Goal: Transaction & Acquisition: Obtain resource

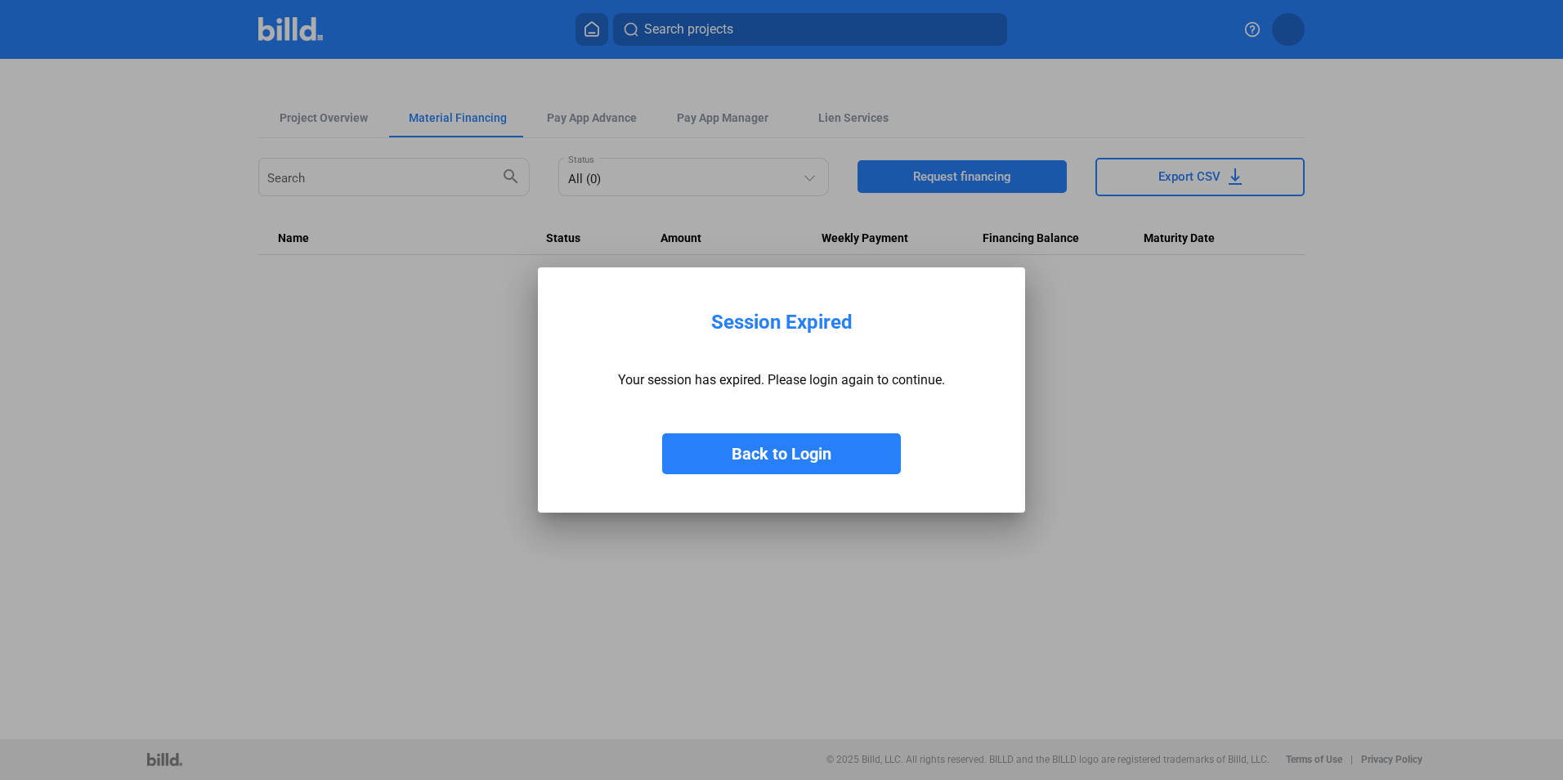
click at [789, 449] on button "Back to Login" at bounding box center [781, 453] width 239 height 41
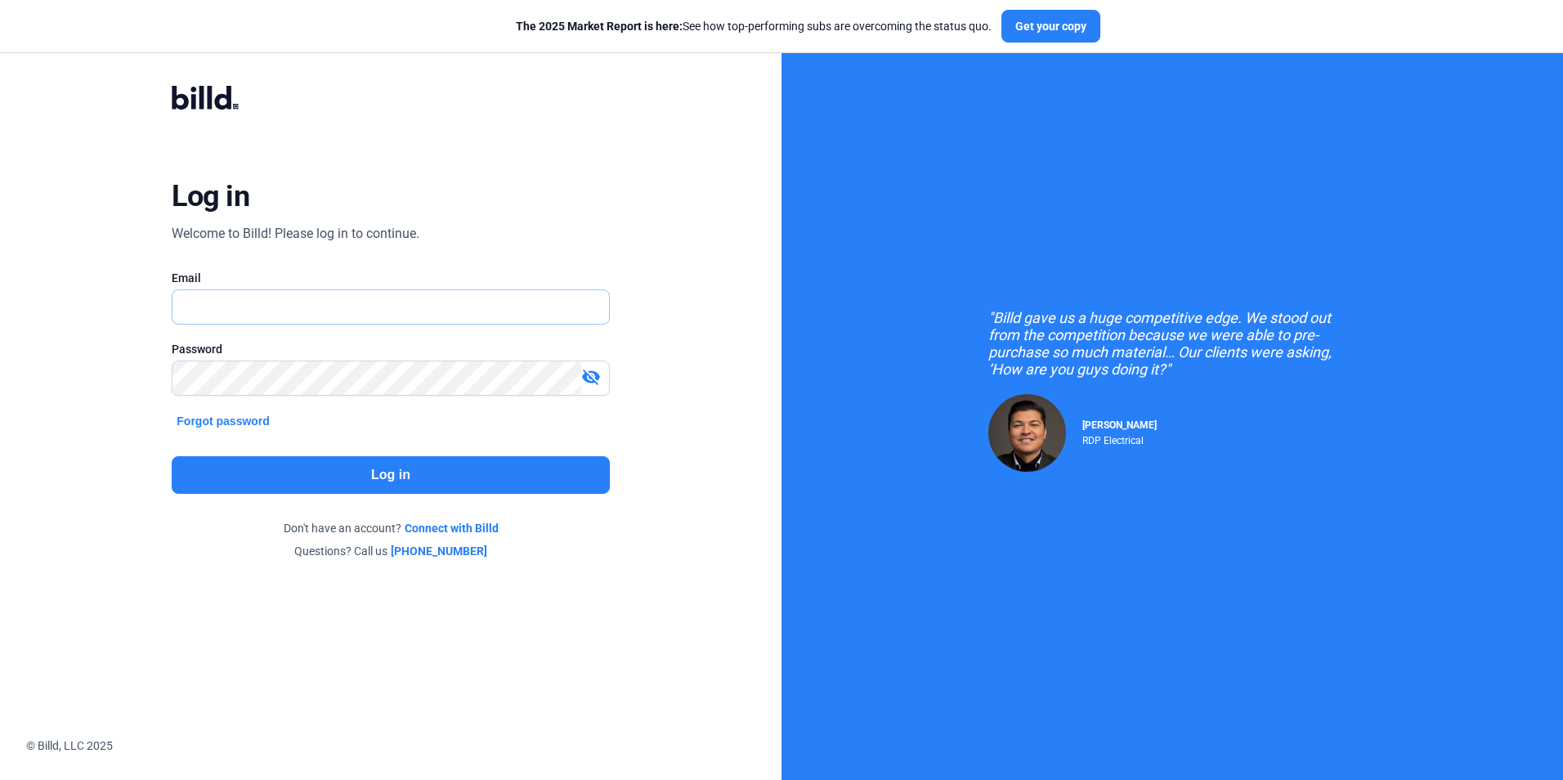
type input "[EMAIL_ADDRESS][DOMAIN_NAME]"
click at [454, 461] on button "Log in" at bounding box center [390, 475] width 437 height 38
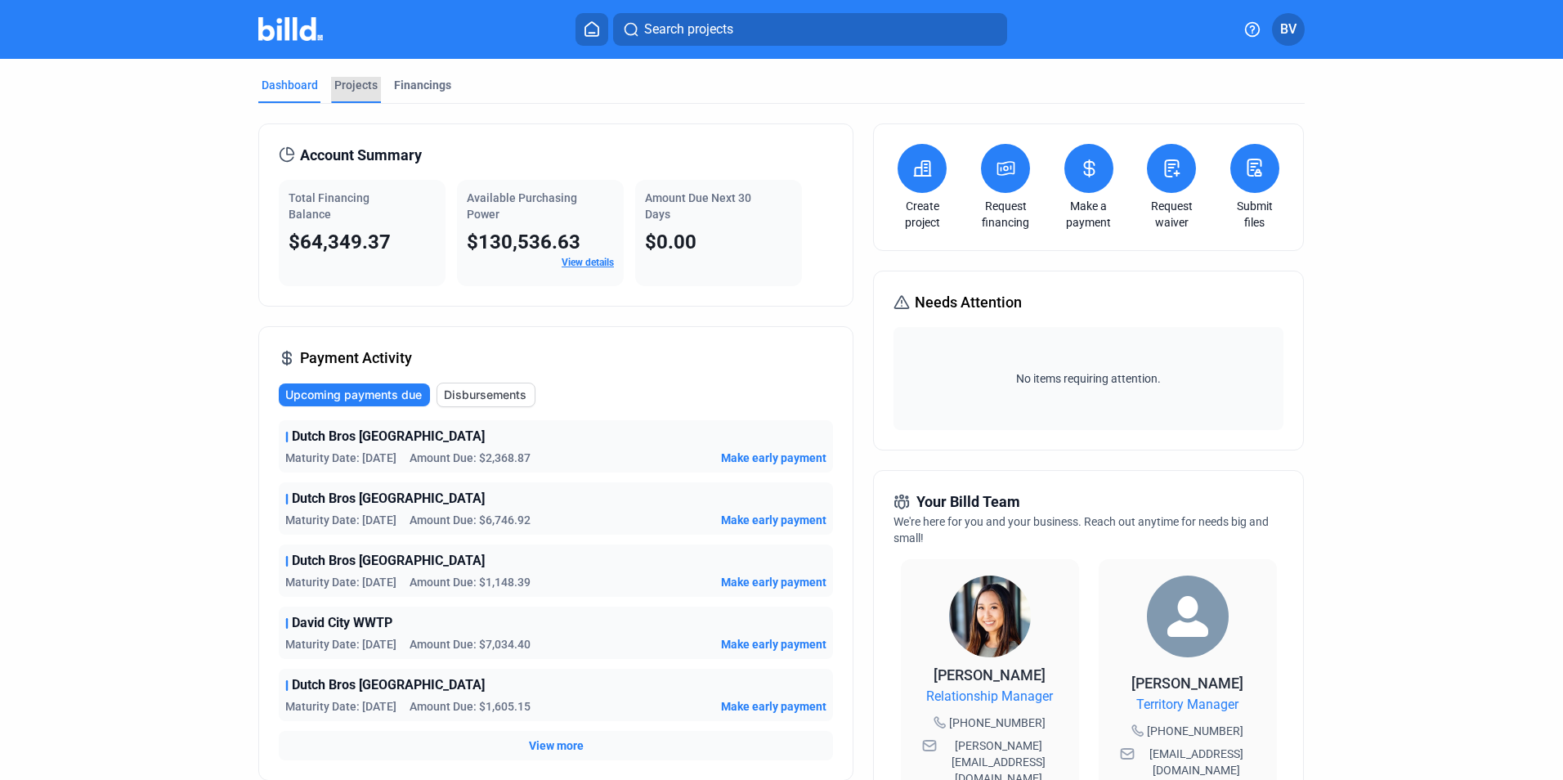
click at [360, 92] on div "Projects" at bounding box center [355, 85] width 43 height 16
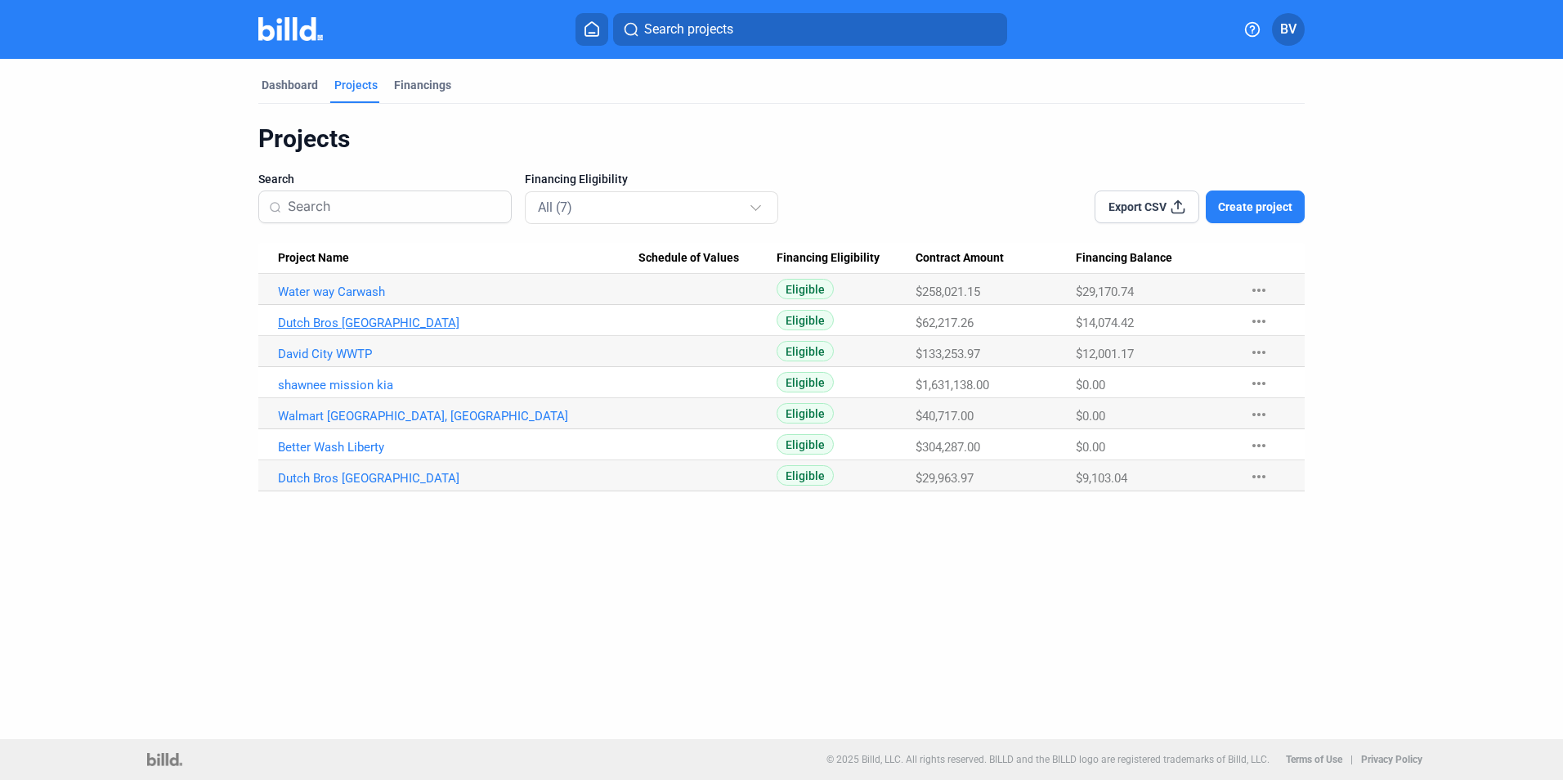
click at [353, 299] on link "Dutch Bros [GEOGRAPHIC_DATA]" at bounding box center [458, 291] width 360 height 15
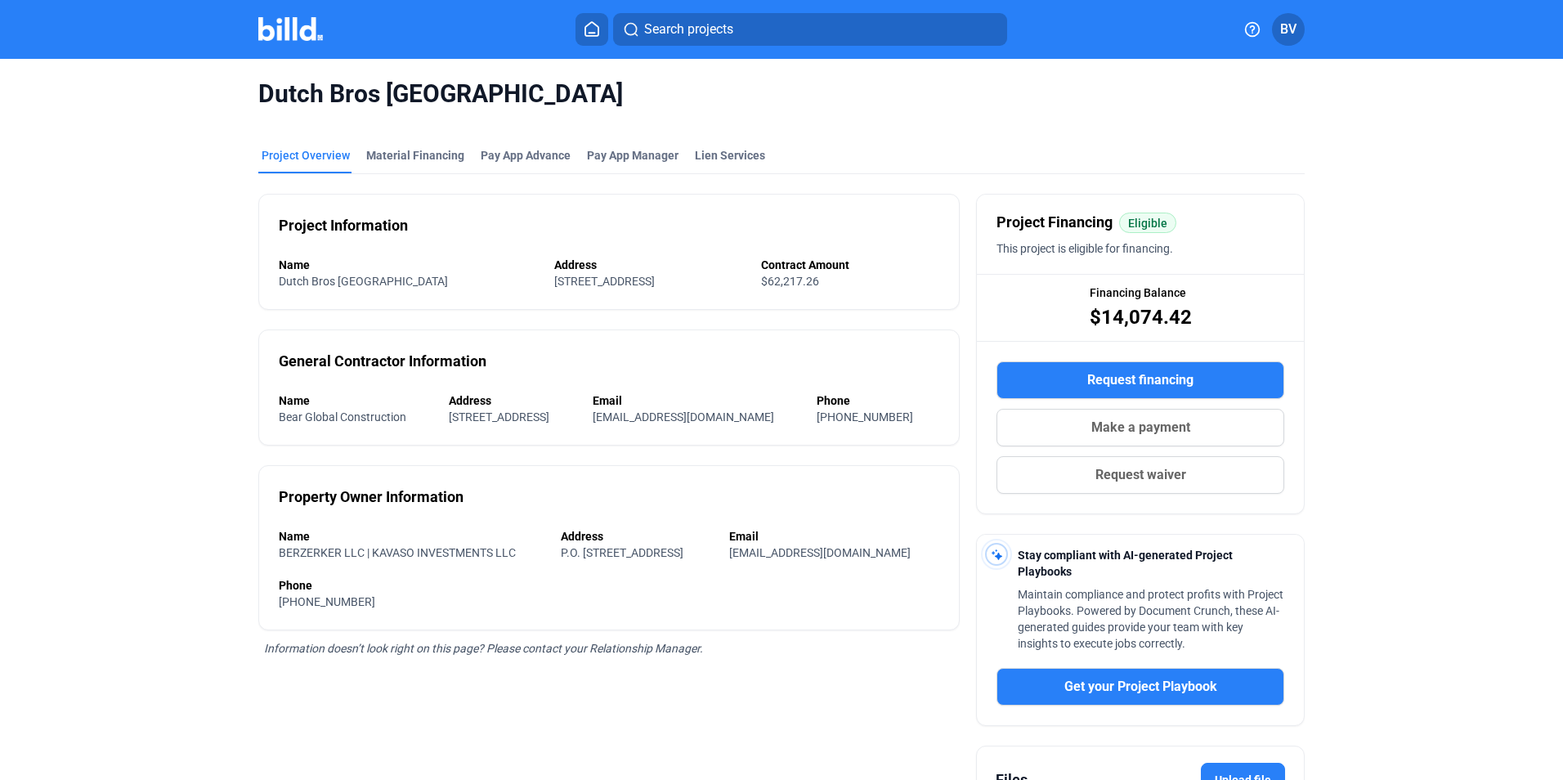
scroll to position [192, 0]
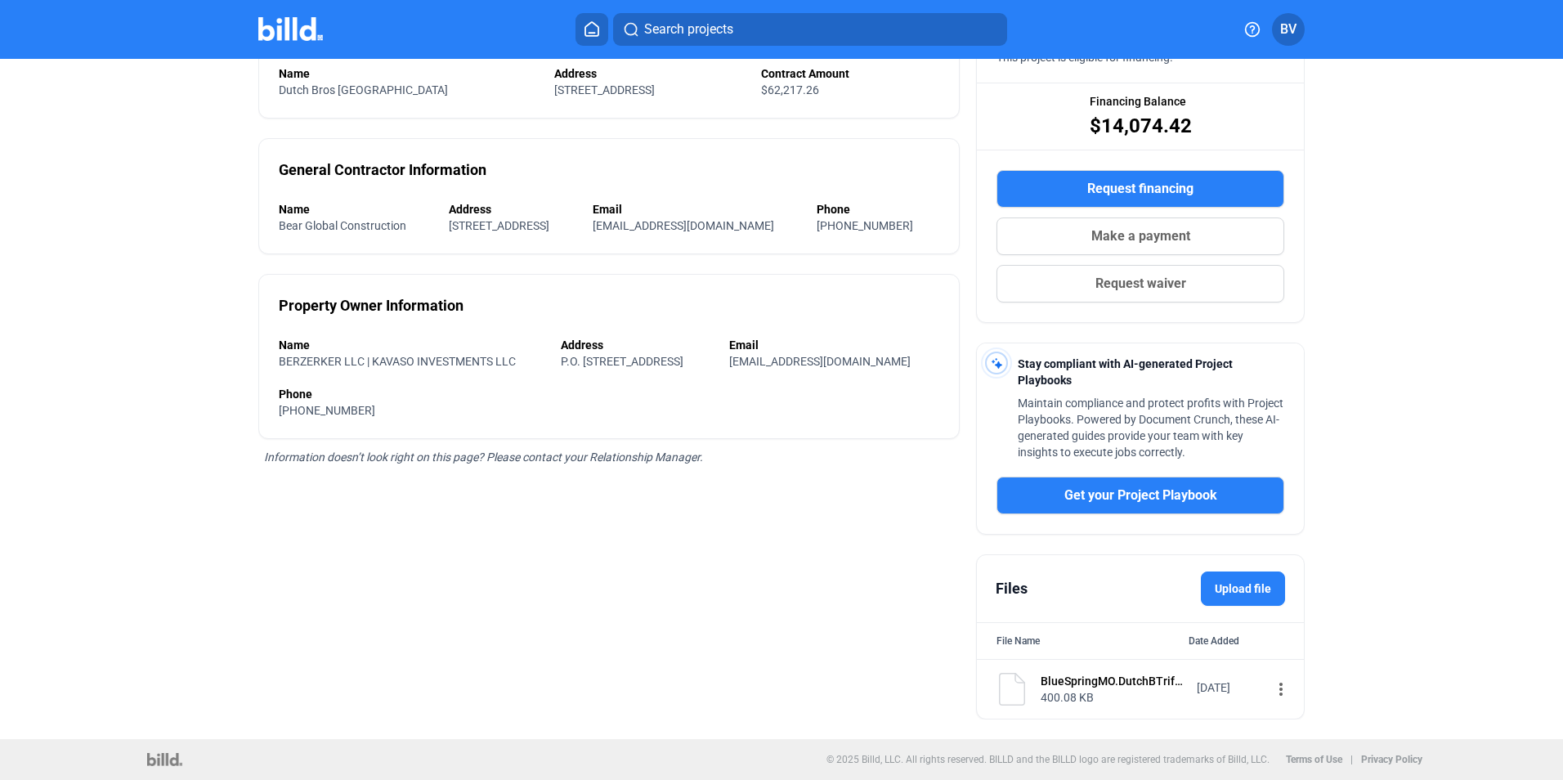
click at [1012, 687] on img at bounding box center [1012, 689] width 33 height 33
click at [1119, 674] on div "BlueSpringMO.DutchBTrifectaMasonryContract514251.pdf" at bounding box center [1113, 681] width 145 height 16
click at [828, 572] on div "Project Information Name [GEOGRAPHIC_DATA] Address [STREET_ADDRESS] Contract Am…" at bounding box center [608, 351] width 701 height 736
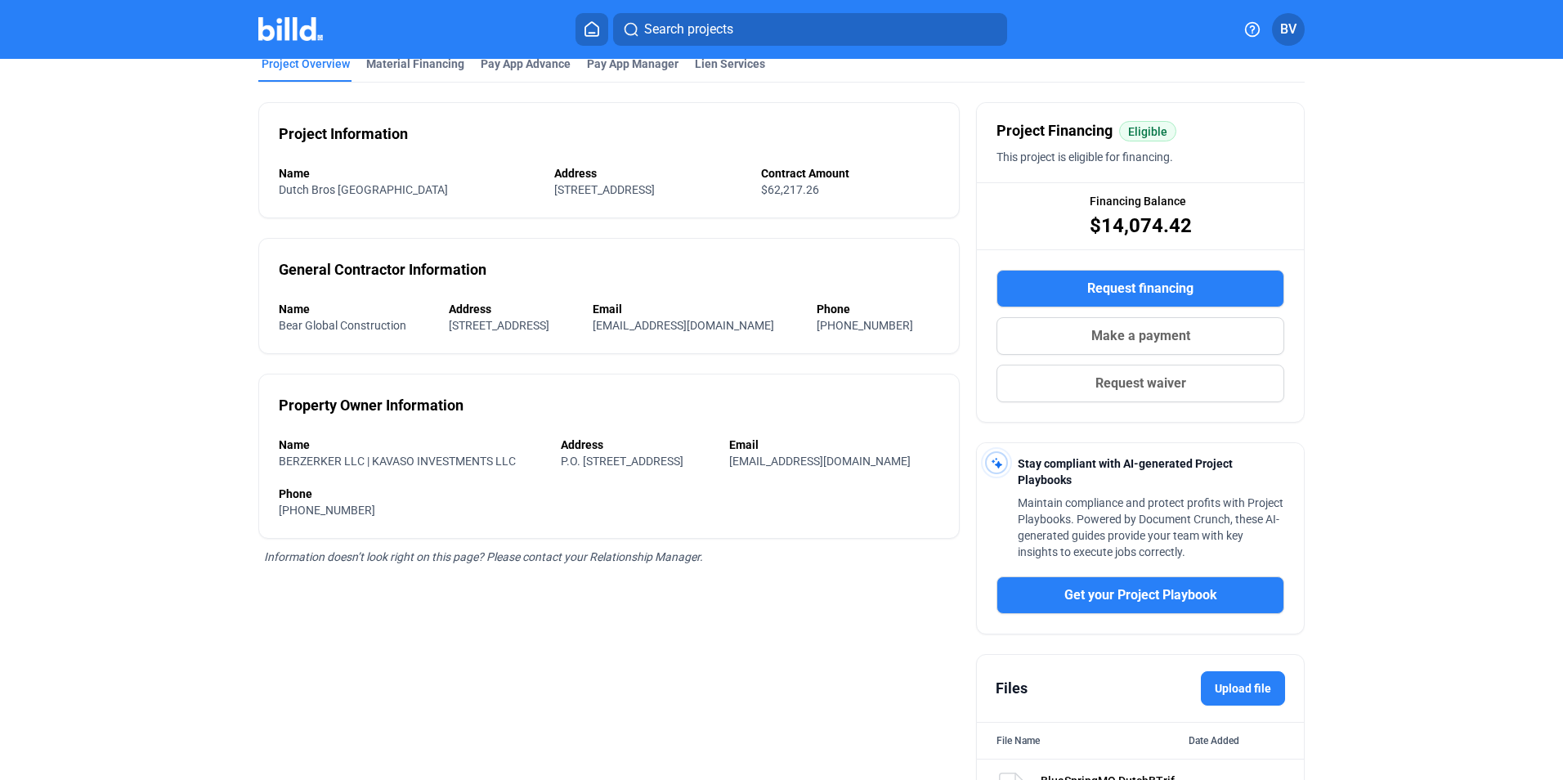
scroll to position [0, 0]
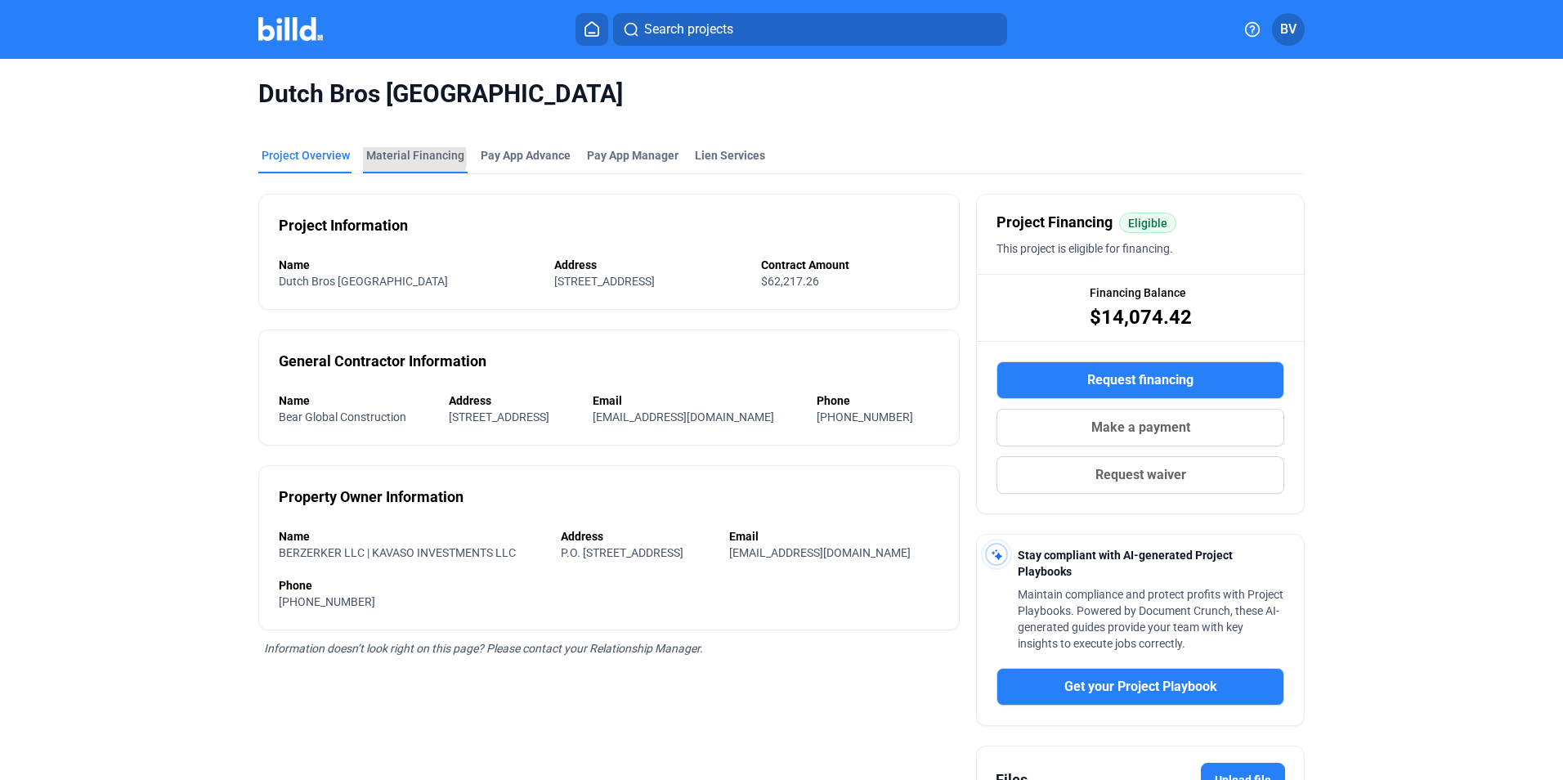
click at [398, 158] on div "Material Financing" at bounding box center [415, 155] width 98 height 16
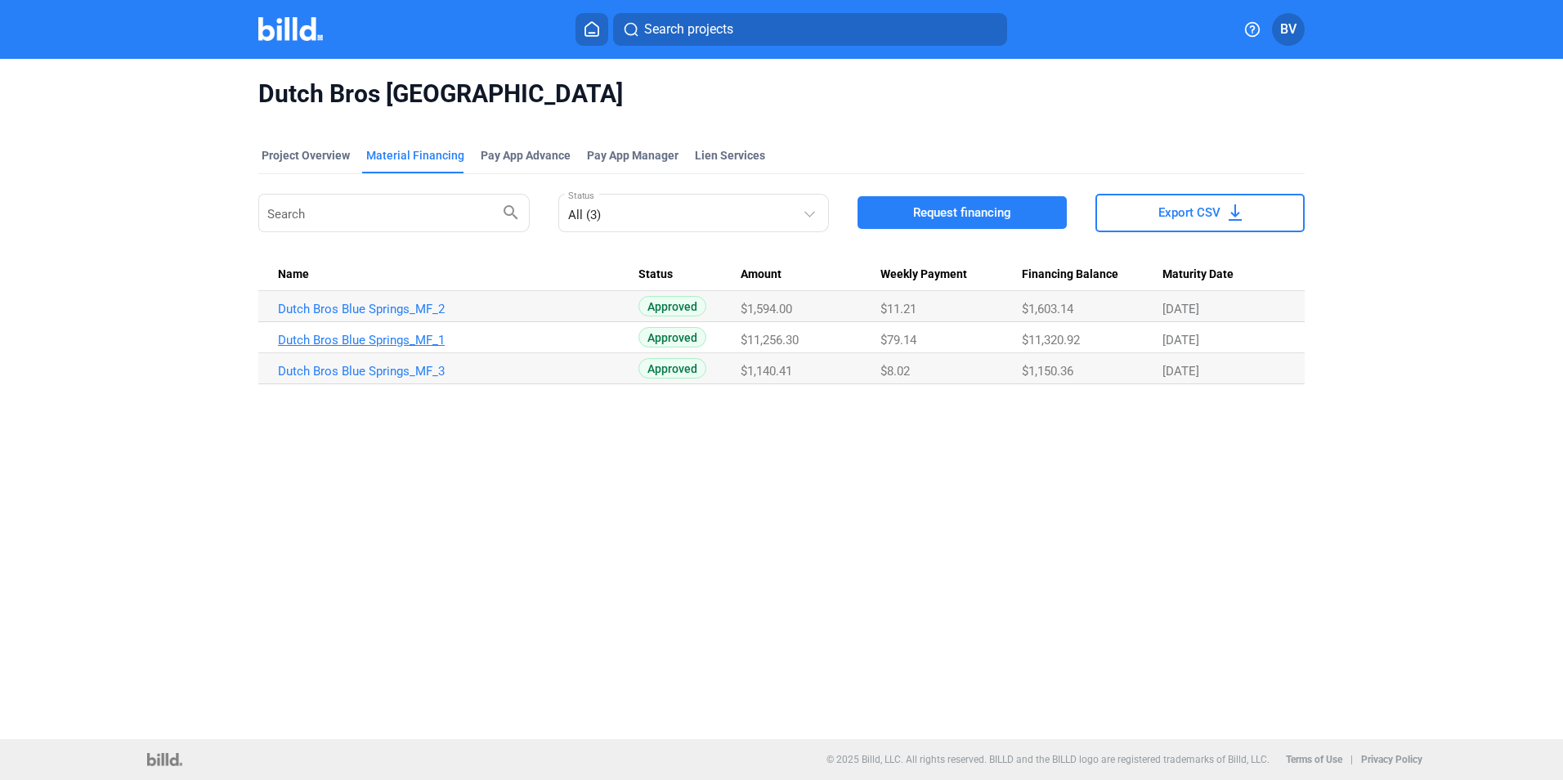
click at [383, 316] on link "Dutch Bros Blue Springs_MF_1" at bounding box center [458, 309] width 360 height 15
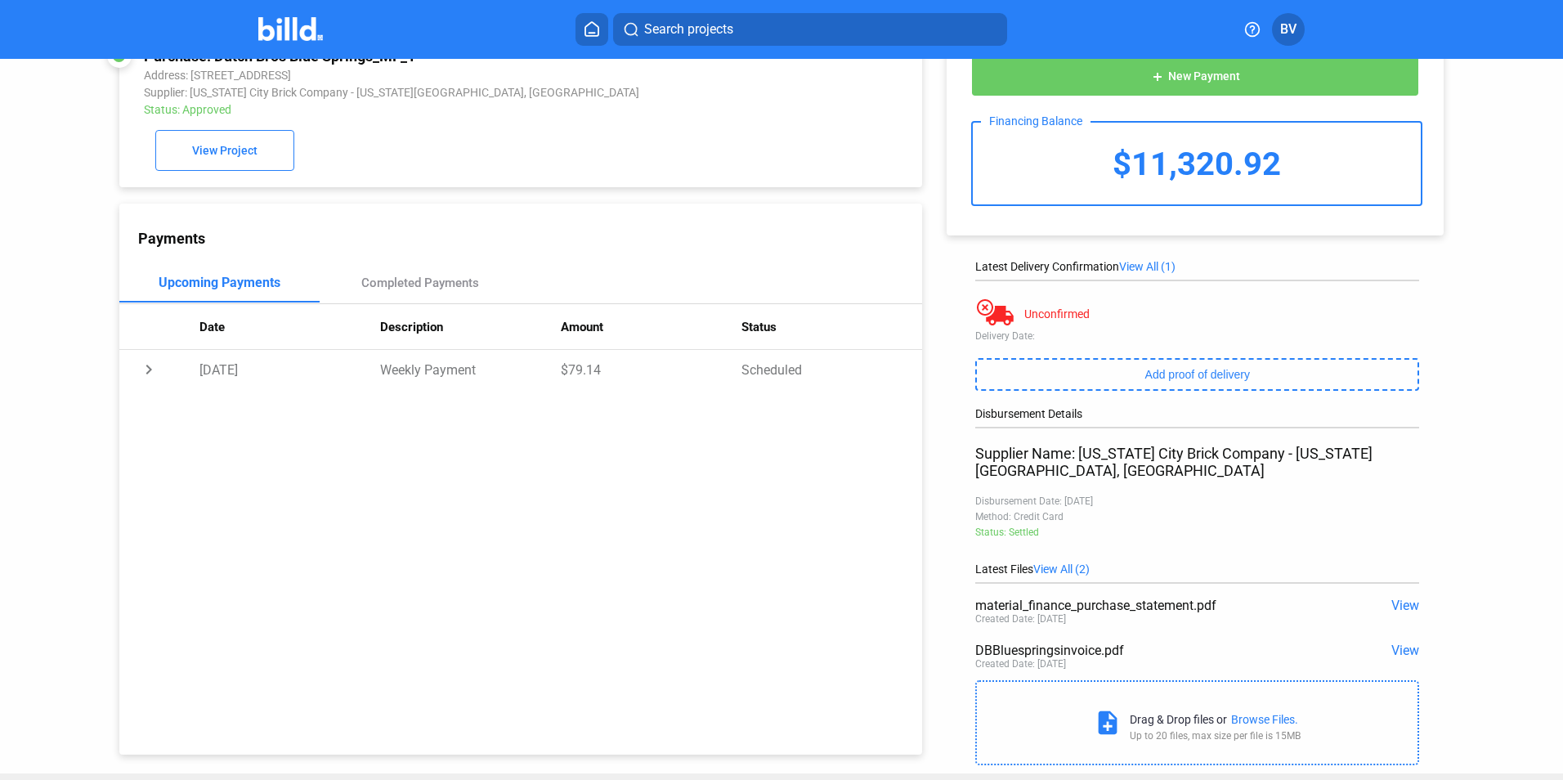
scroll to position [65, 0]
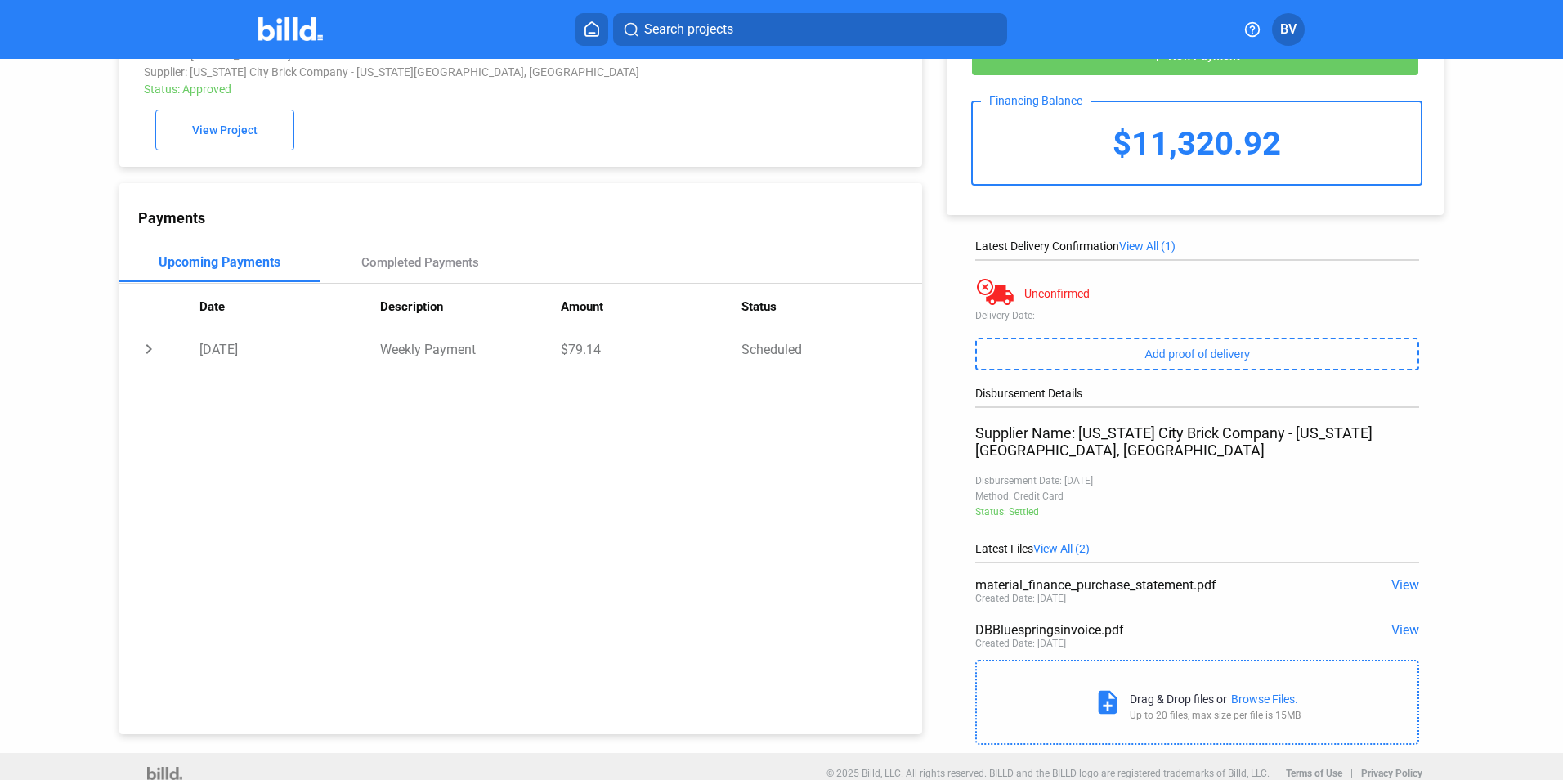
click at [1407, 622] on span "View" at bounding box center [1405, 630] width 28 height 16
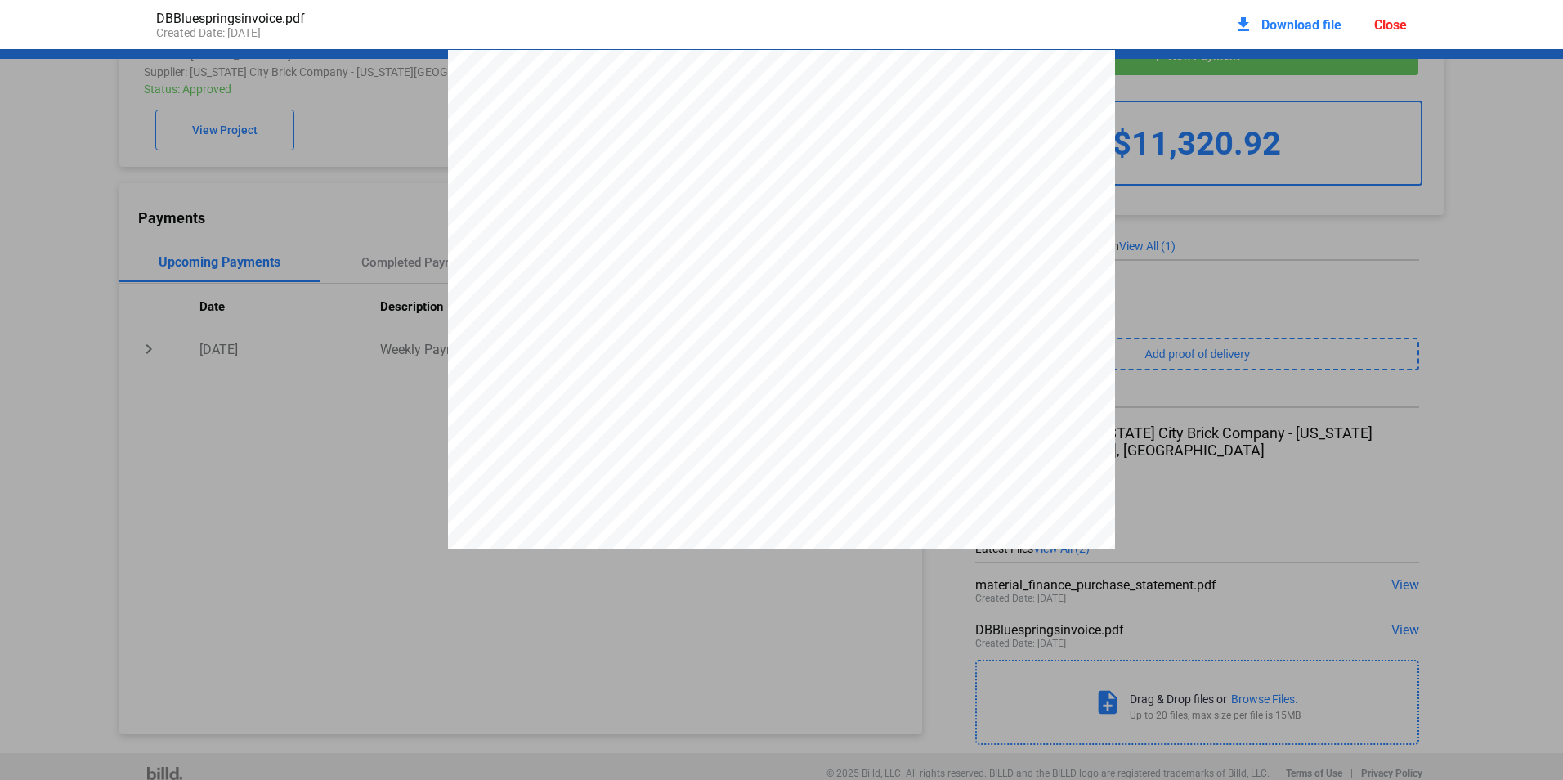
scroll to position [8, 0]
click at [1396, 25] on div "Close" at bounding box center [1390, 25] width 33 height 16
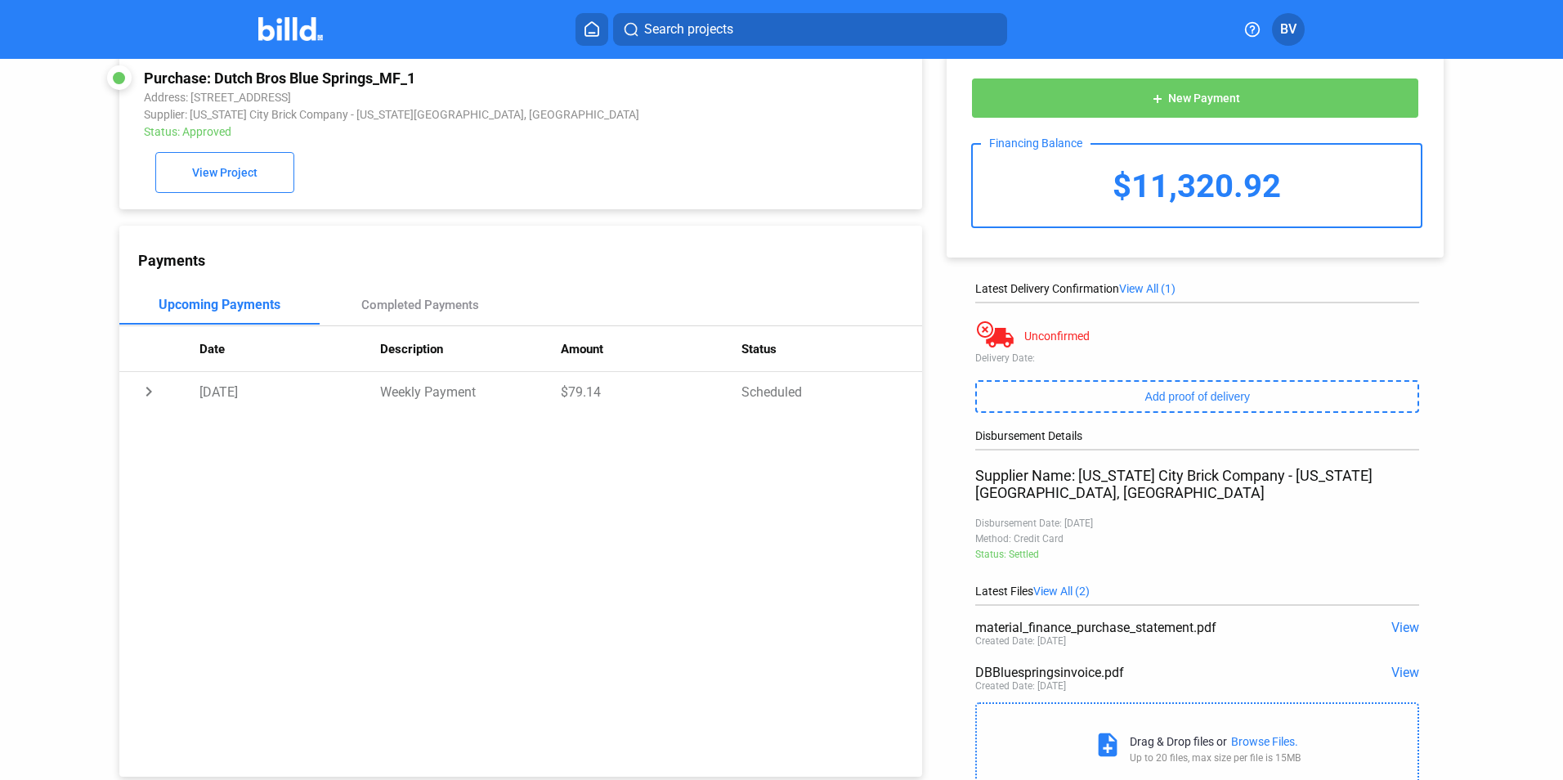
scroll to position [0, 0]
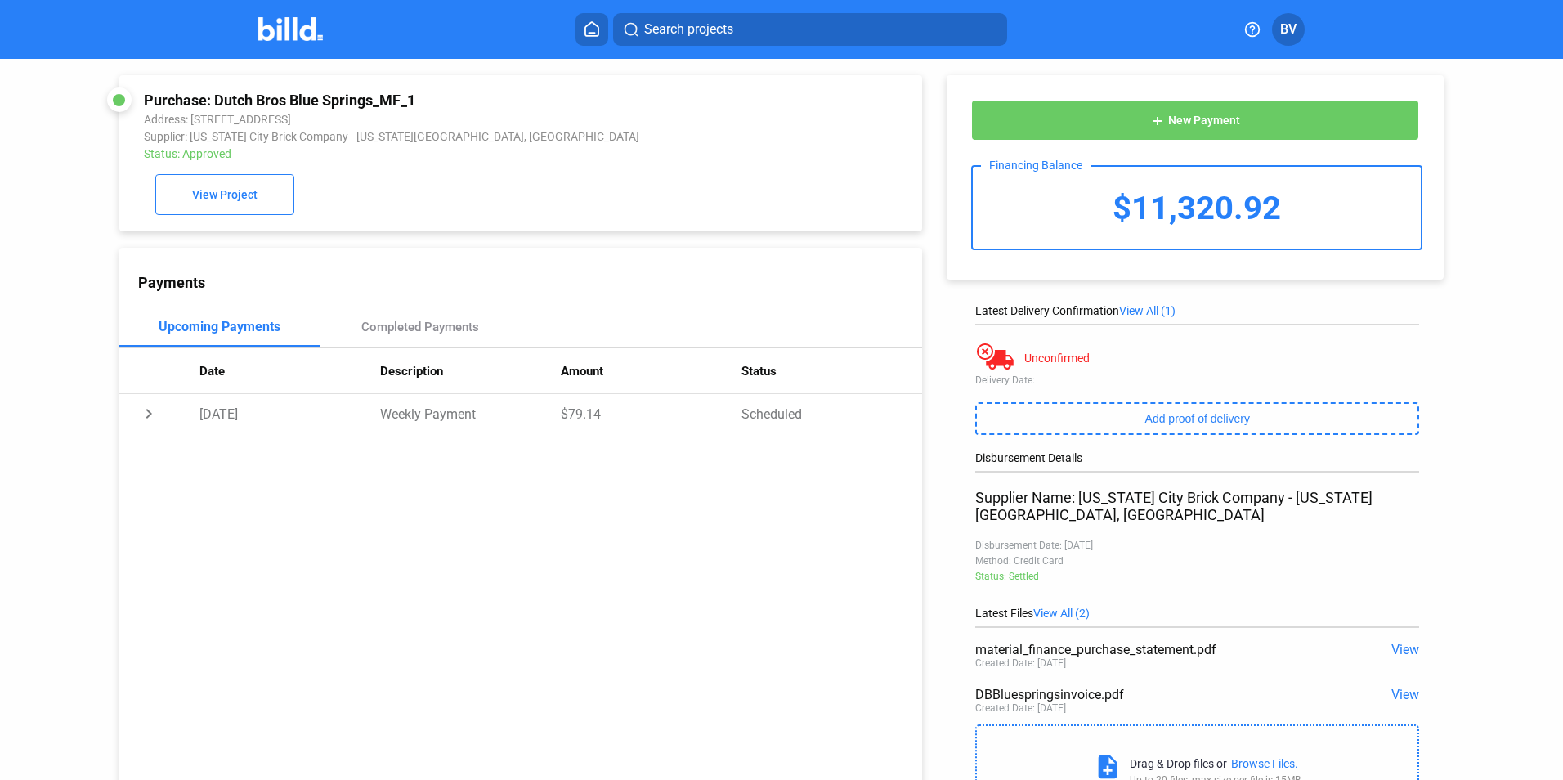
click at [604, 31] on button at bounding box center [591, 29] width 33 height 33
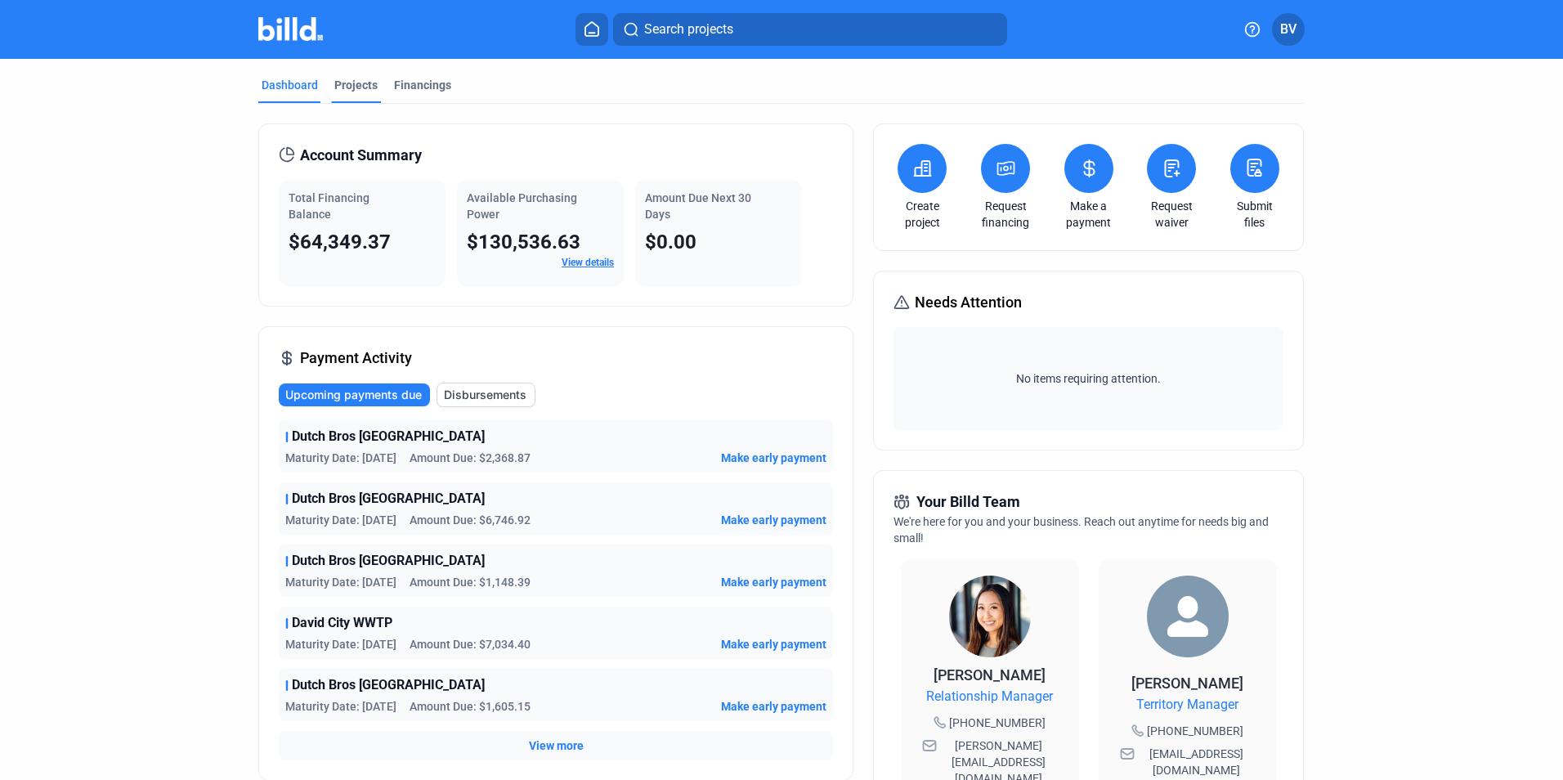
click at [347, 79] on div "Projects" at bounding box center [355, 85] width 43 height 16
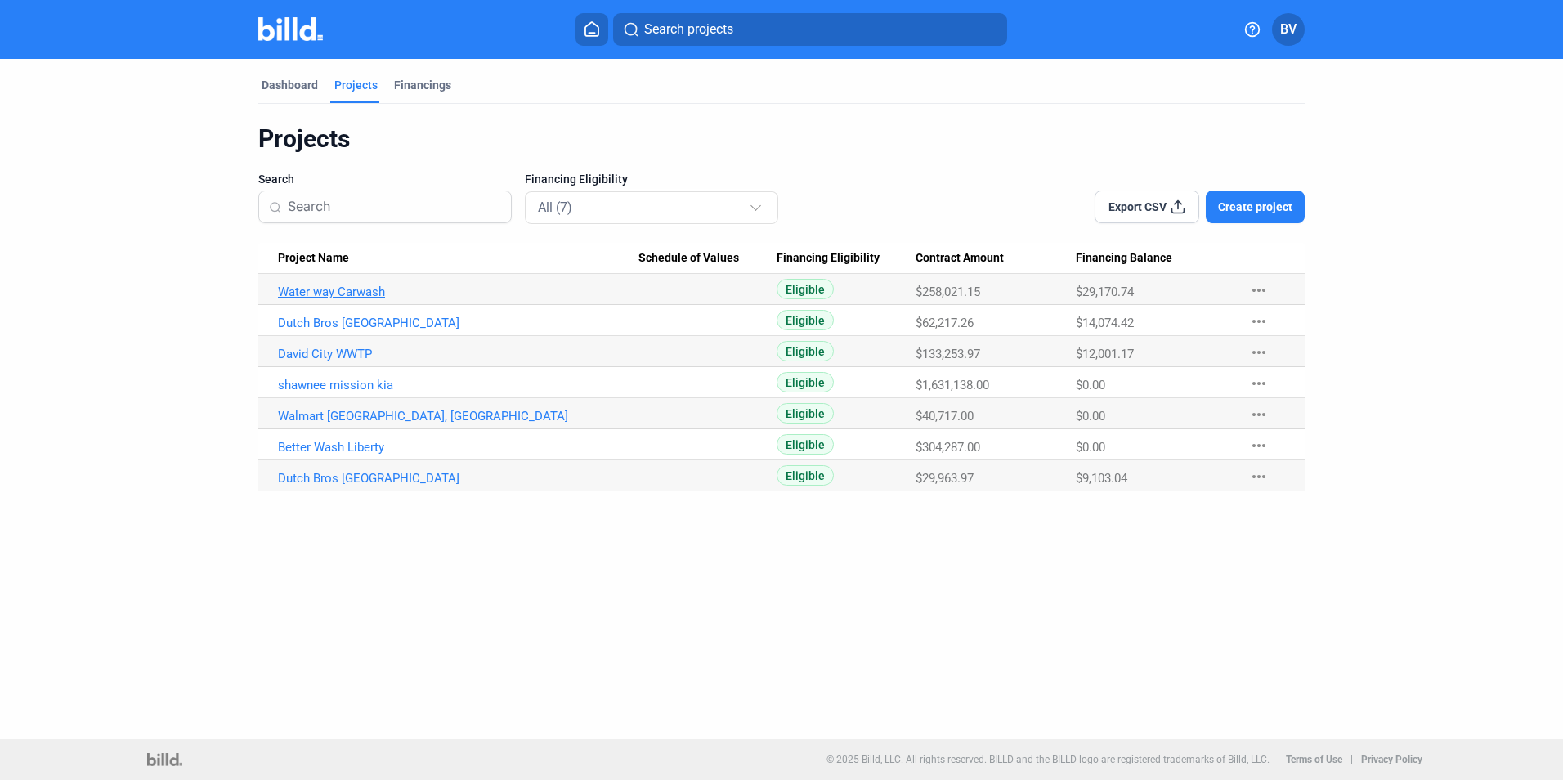
click at [340, 292] on link "Water way Carwash" at bounding box center [458, 291] width 360 height 15
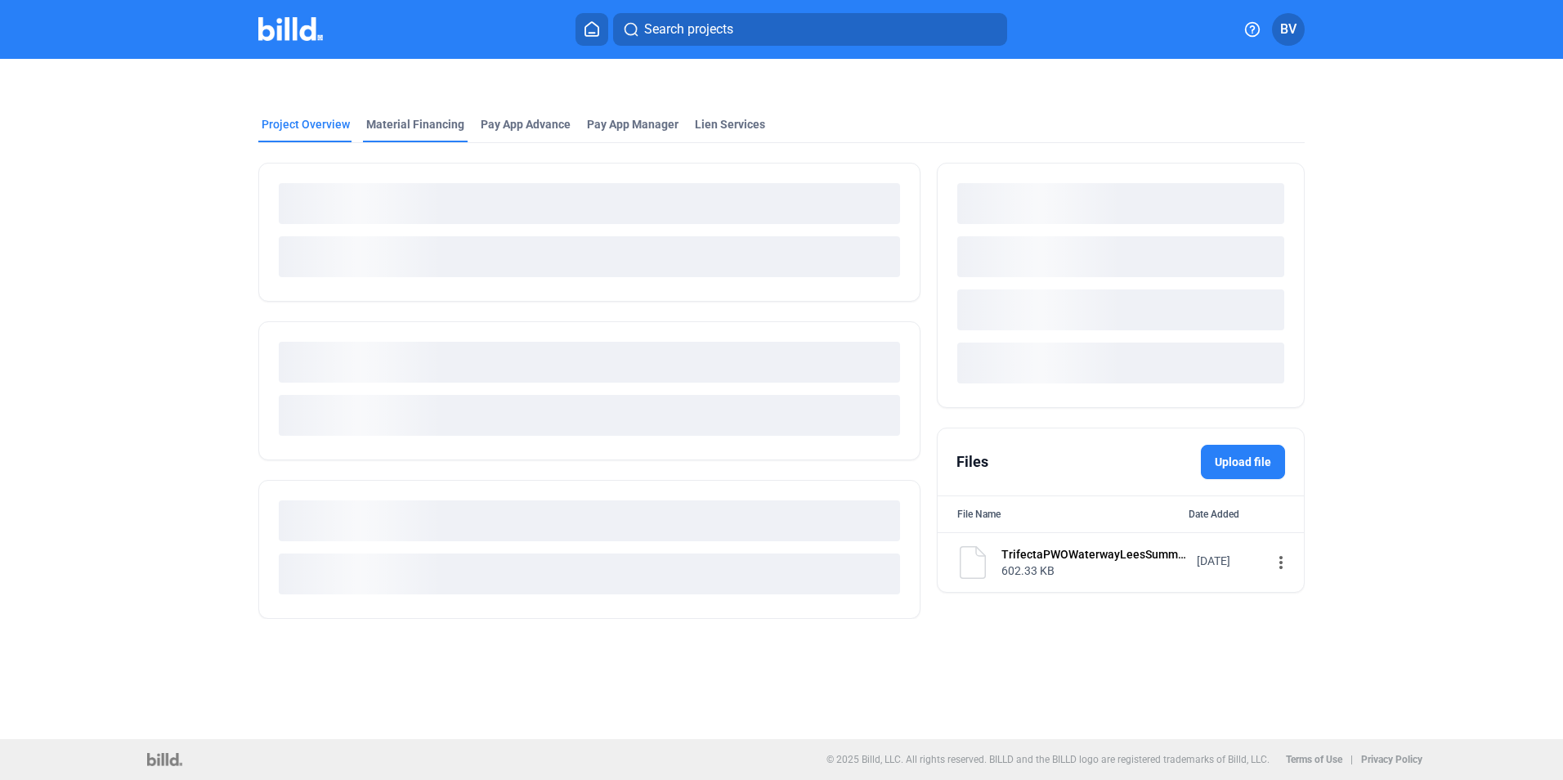
click at [397, 132] on div "Material Financing" at bounding box center [415, 124] width 98 height 16
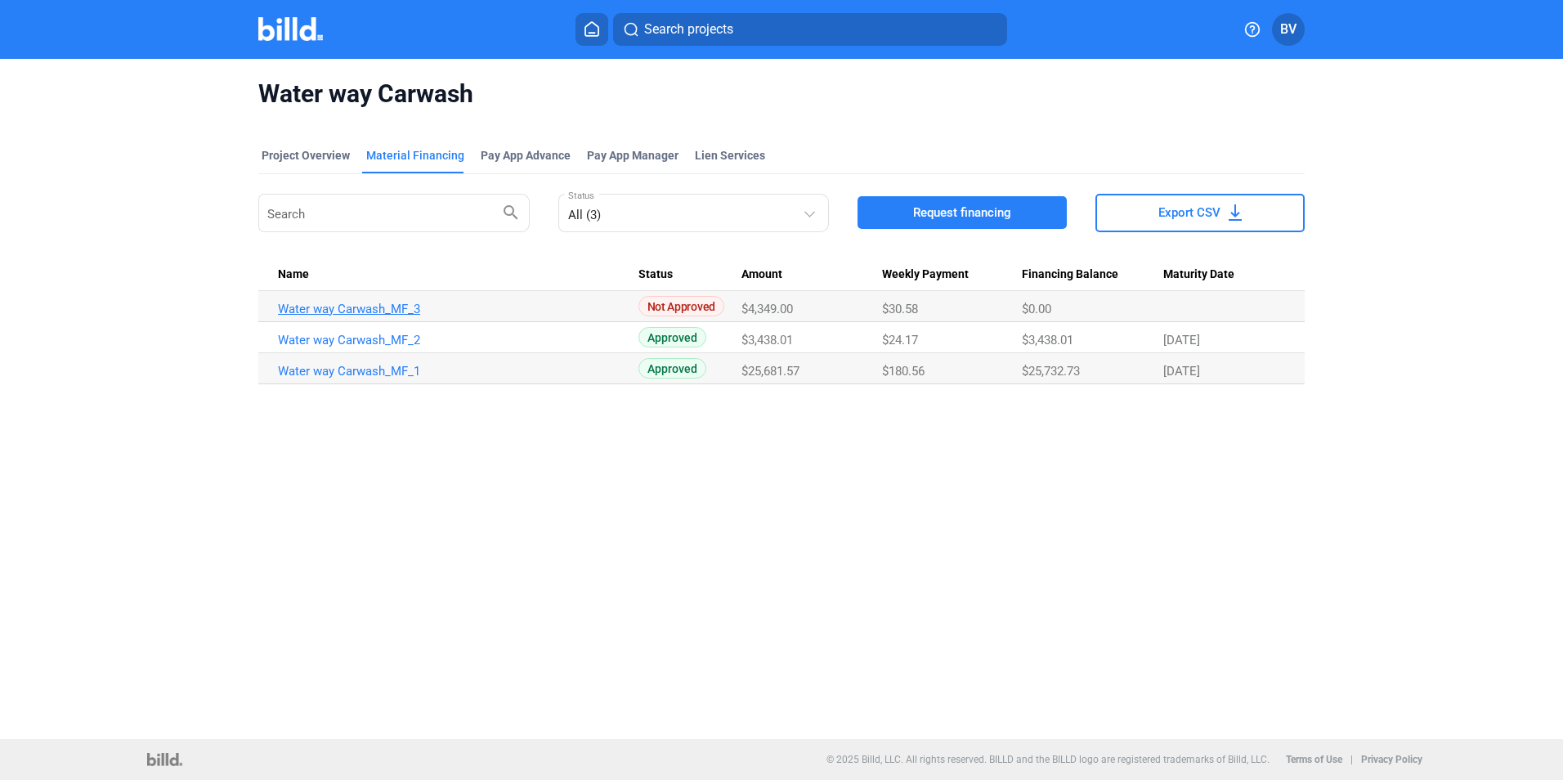
click at [402, 307] on link "Water way Carwash_MF_3" at bounding box center [458, 309] width 360 height 15
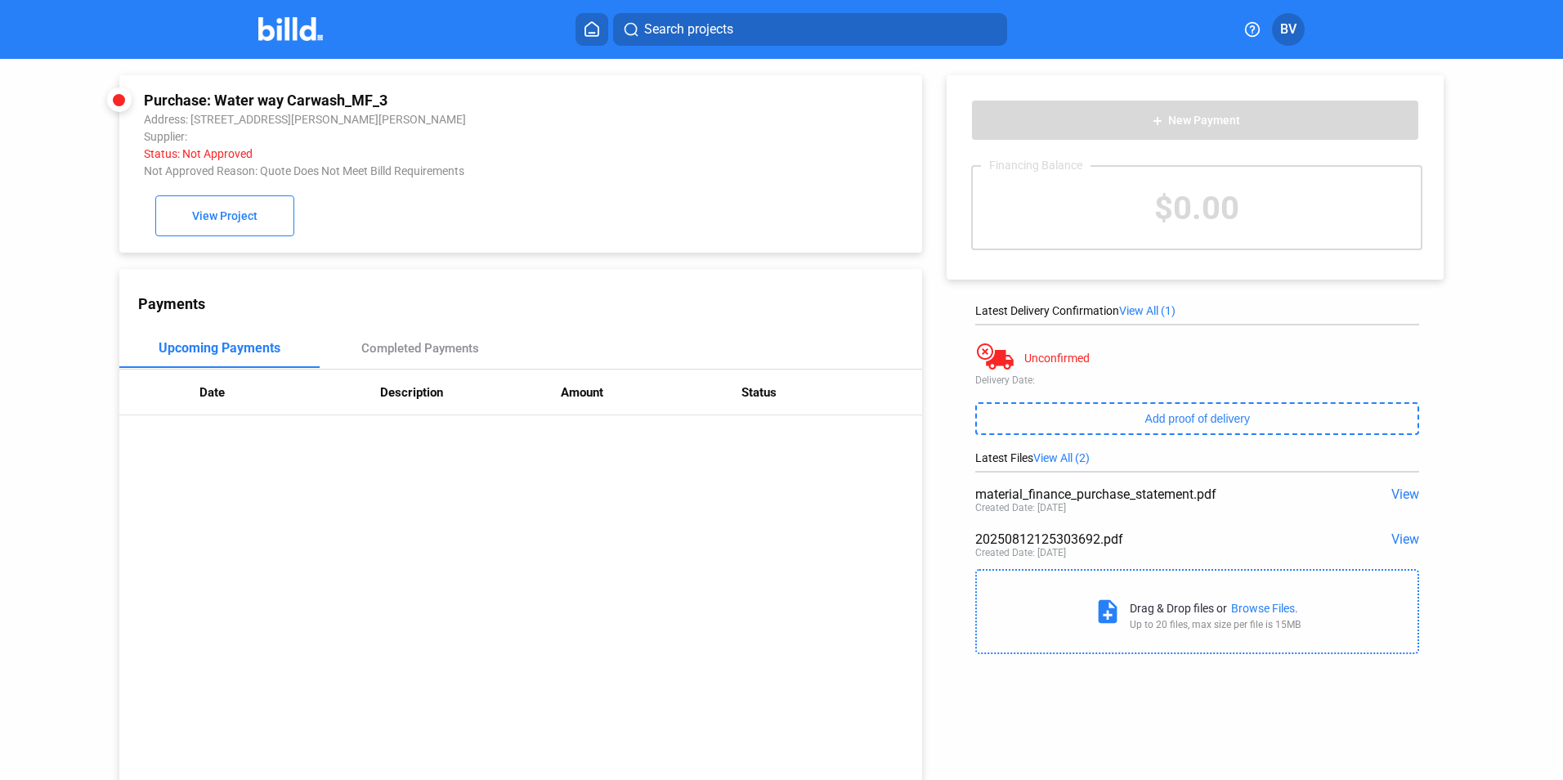
click at [1399, 536] on span "View" at bounding box center [1405, 539] width 28 height 16
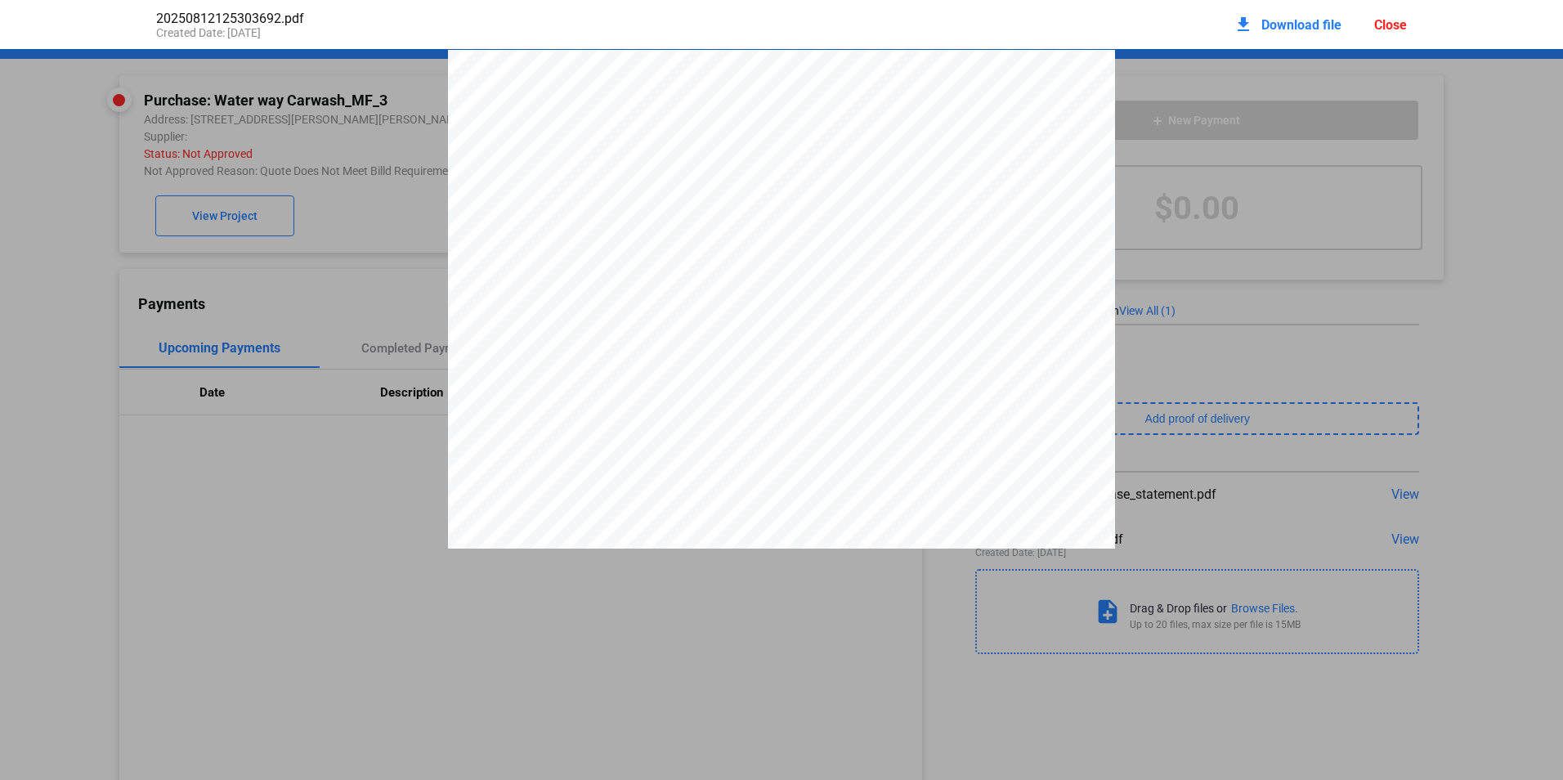
scroll to position [8, 0]
click at [723, 659] on pdf-viewer at bounding box center [781, 361] width 1563 height 624
click at [1386, 26] on div "Close" at bounding box center [1390, 25] width 33 height 16
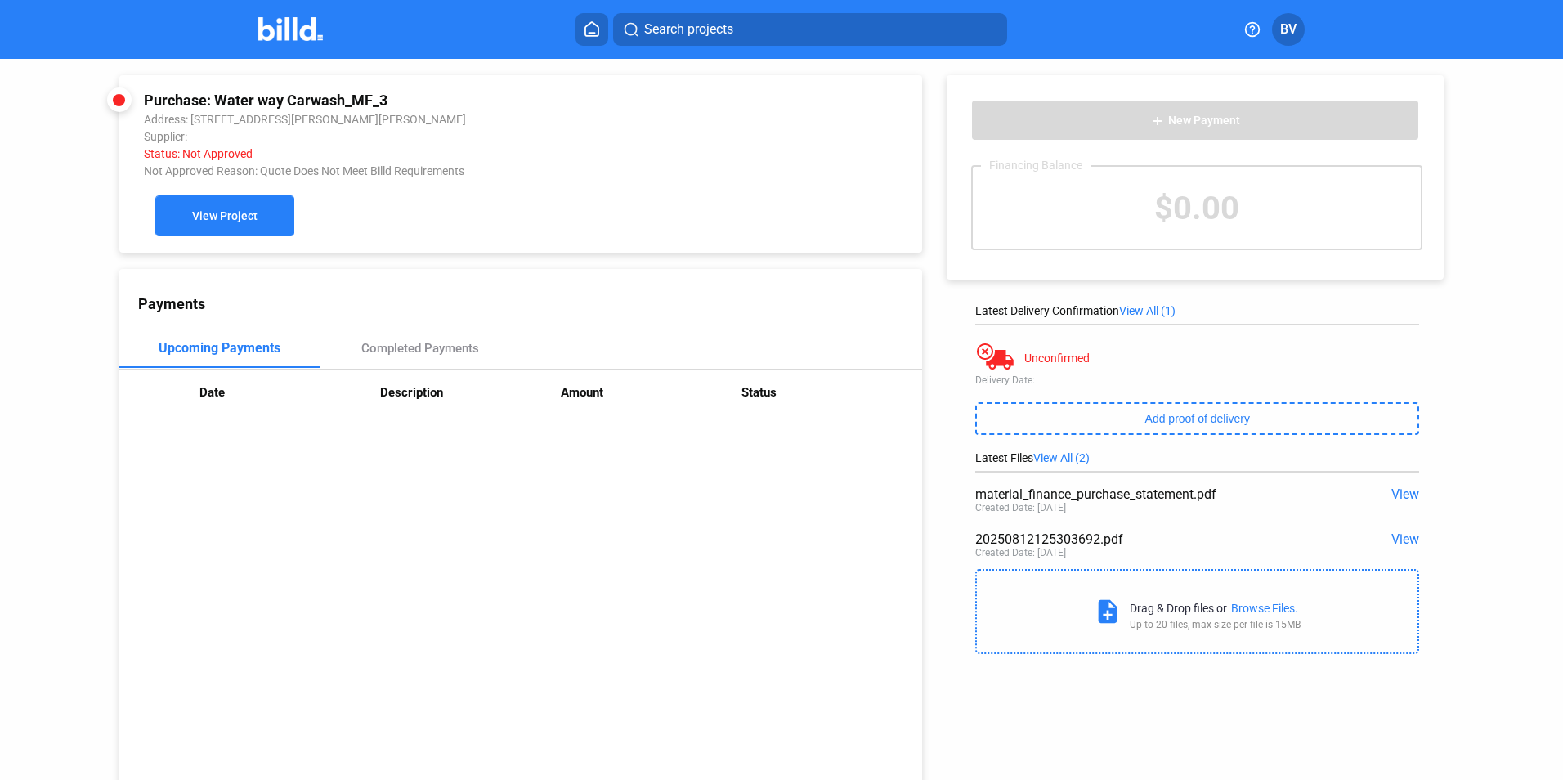
click at [231, 209] on button "View Project" at bounding box center [224, 215] width 139 height 41
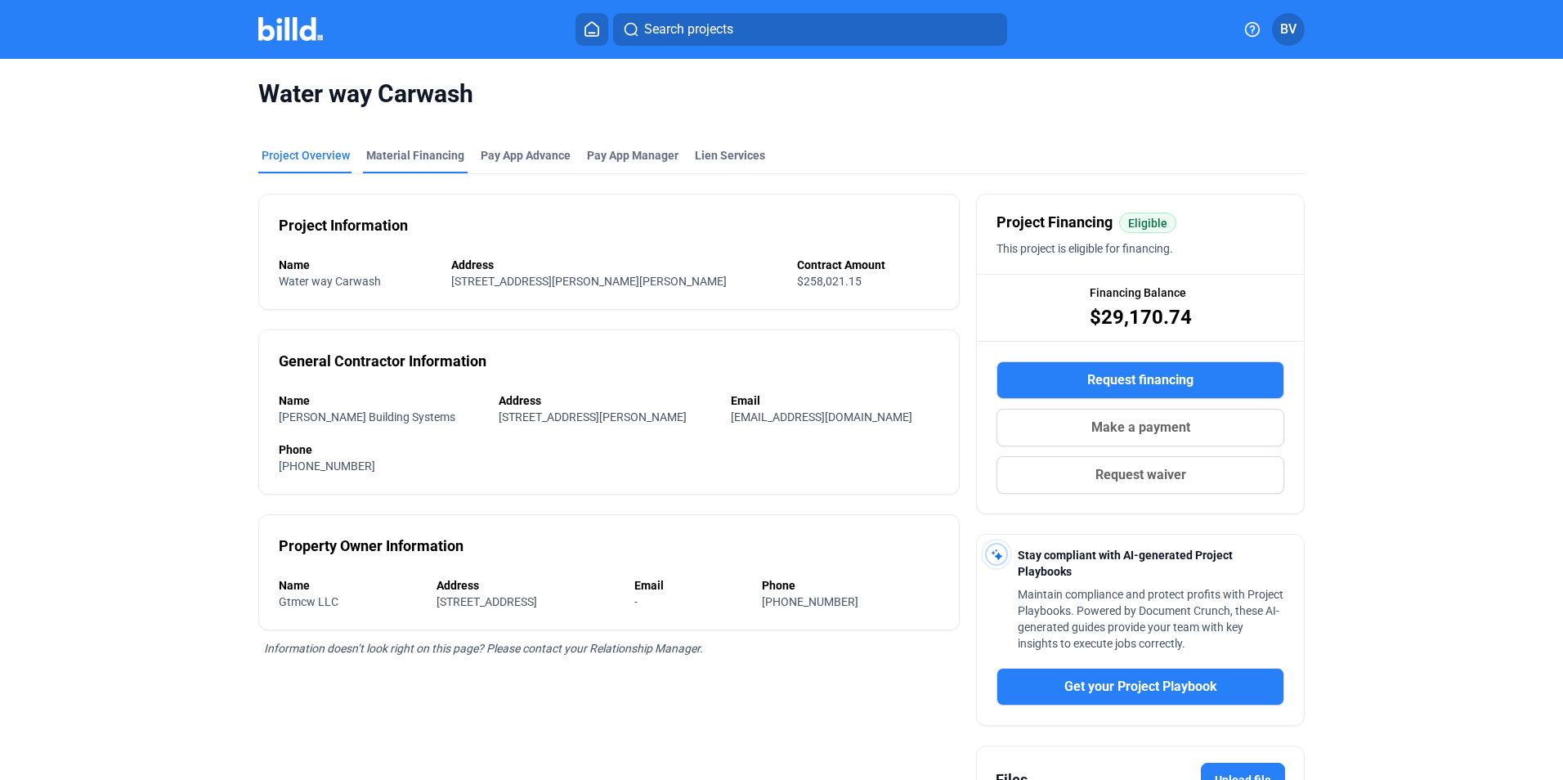
click at [379, 154] on div "Material Financing" at bounding box center [415, 155] width 98 height 16
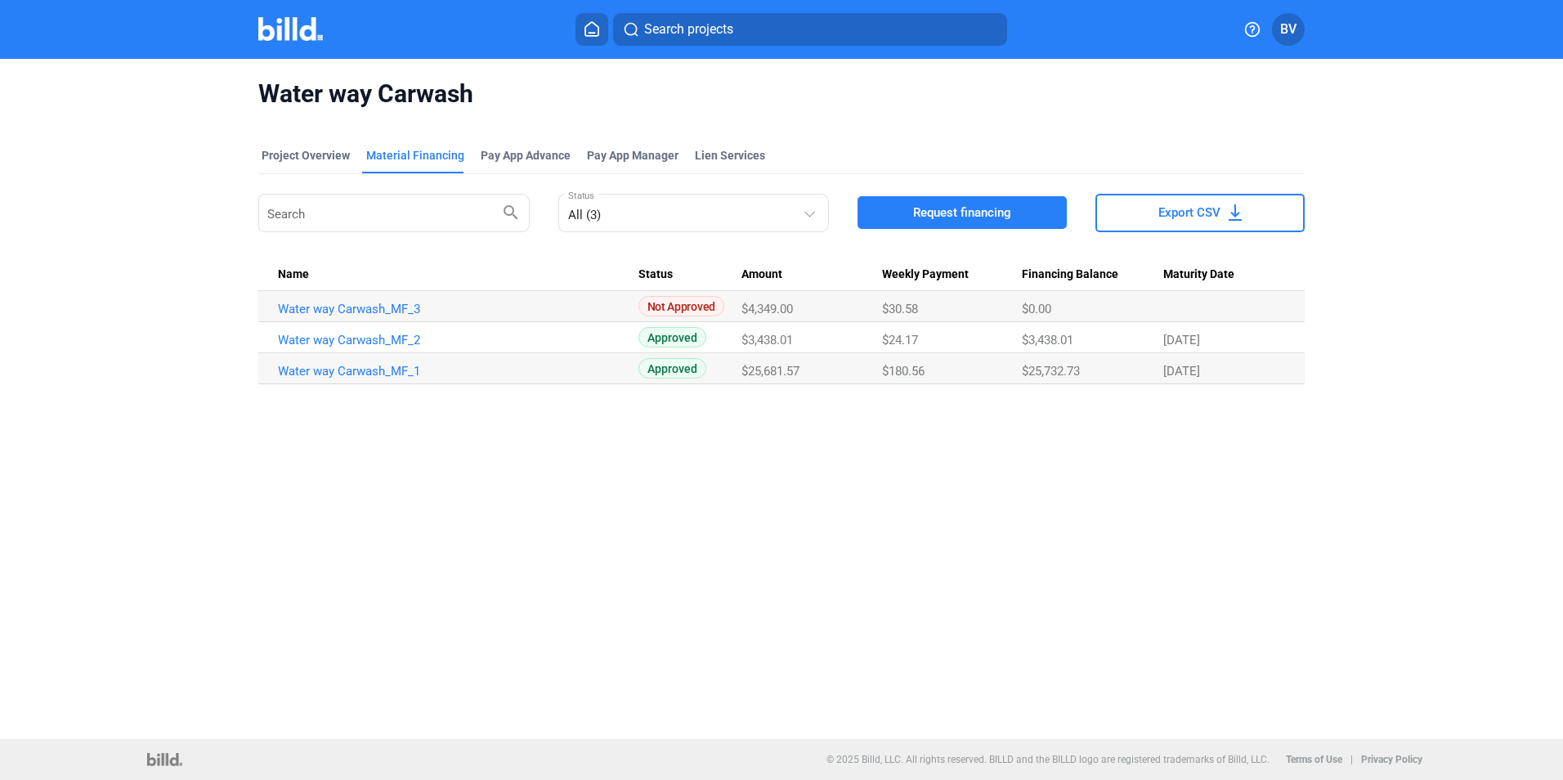
click at [978, 221] on span "Request financing" at bounding box center [962, 212] width 98 height 16
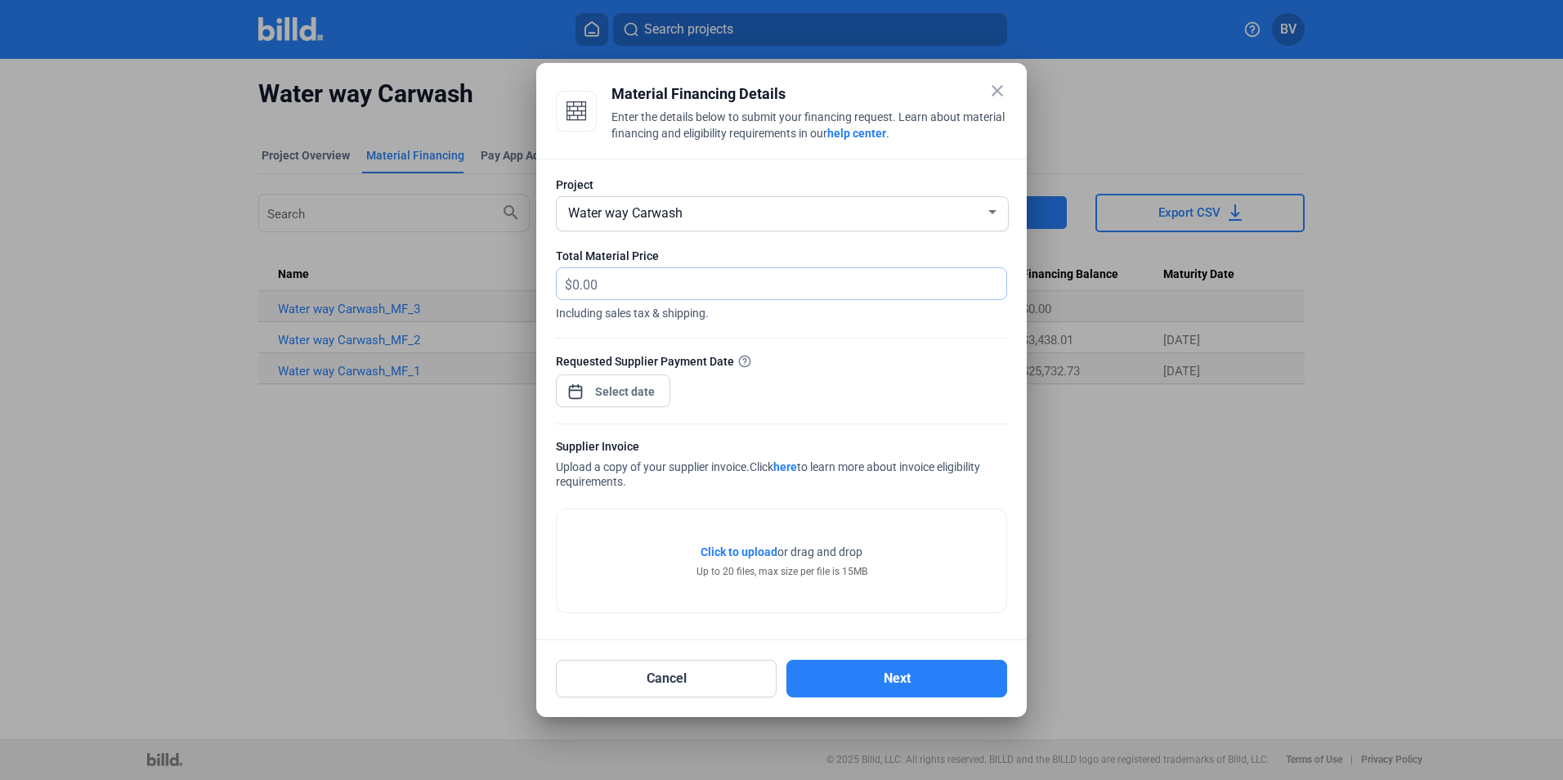
click at [661, 286] on input "text" at bounding box center [779, 284] width 415 height 32
type input "11,162.14"
click at [647, 396] on div "close Material Financing Details Enter the details below to submit your financi…" at bounding box center [781, 390] width 1563 height 780
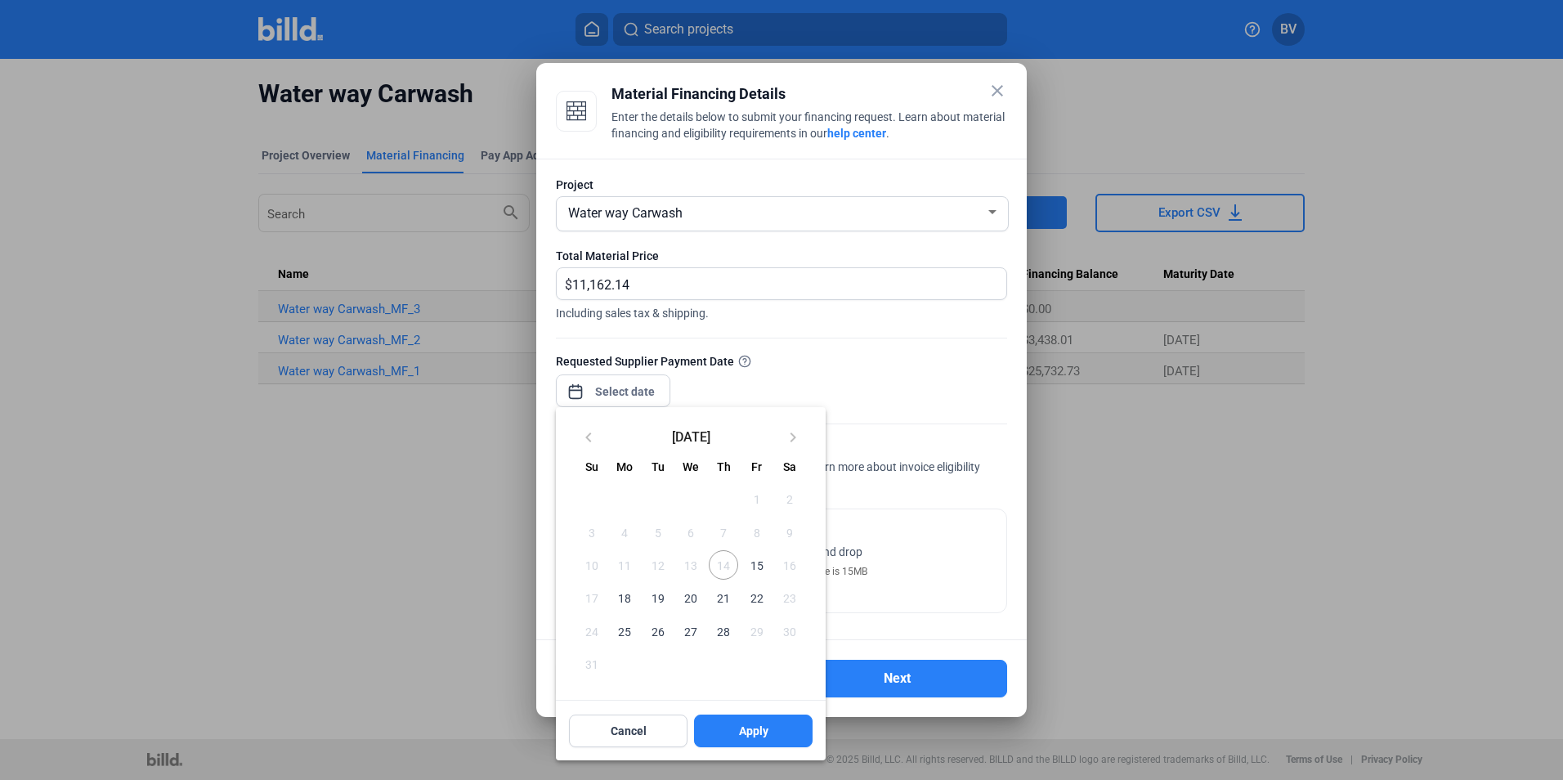
click at [729, 571] on span "14" at bounding box center [723, 564] width 29 height 29
click at [766, 568] on span "15" at bounding box center [755, 564] width 29 height 29
click at [777, 740] on button "Apply" at bounding box center [753, 730] width 119 height 33
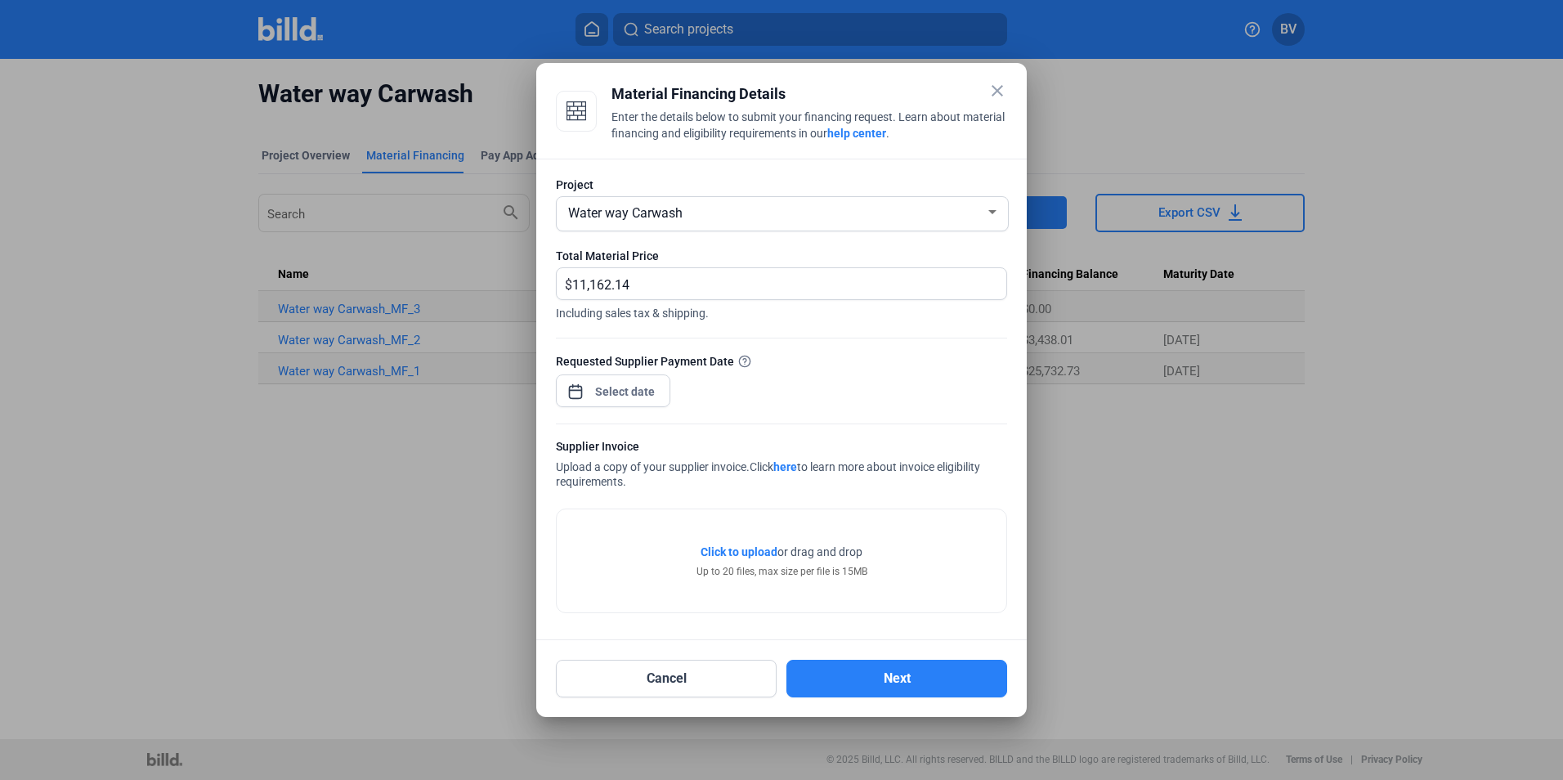
click at [735, 549] on span "Click to upload" at bounding box center [738, 551] width 77 height 13
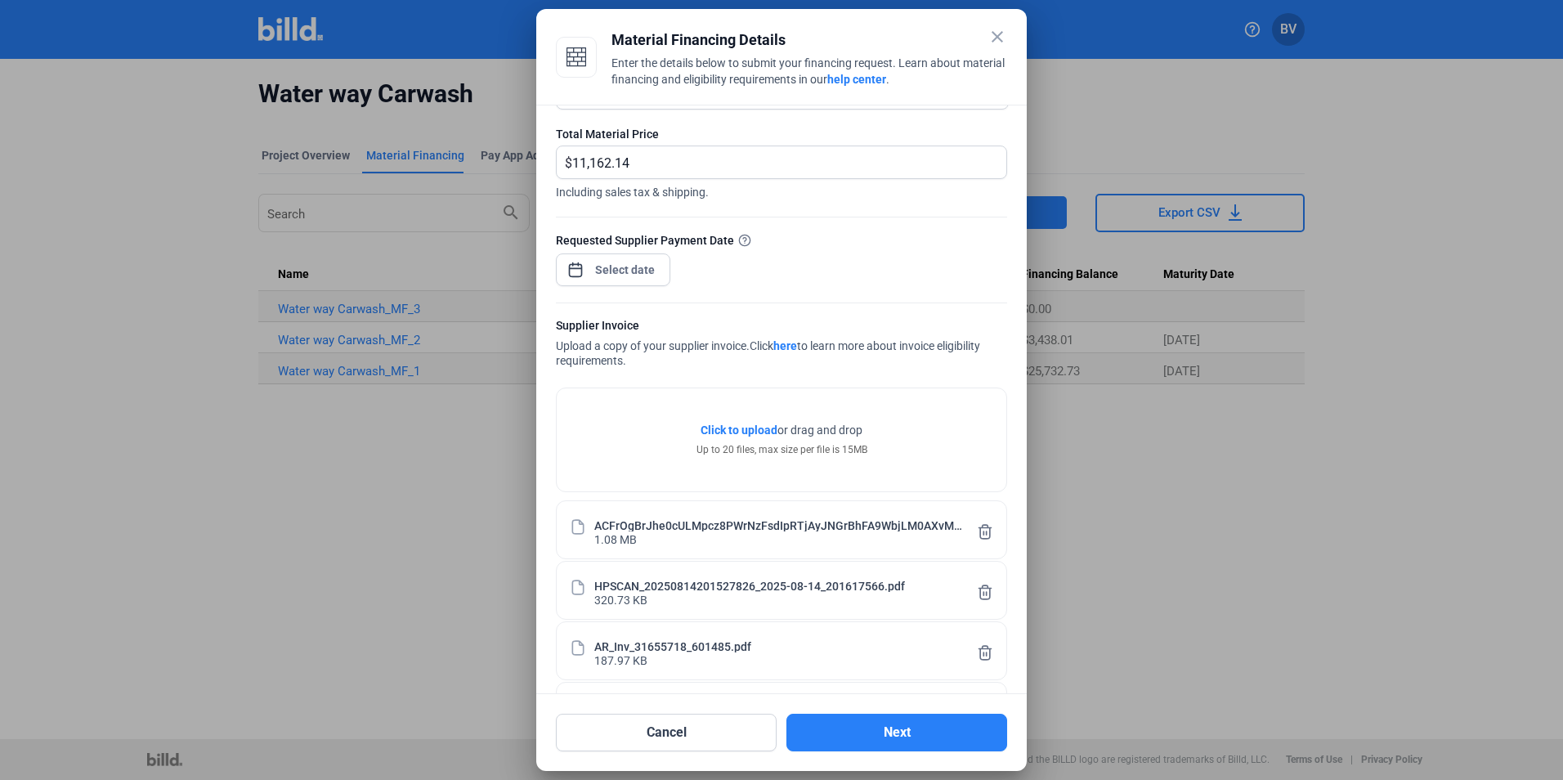
scroll to position [137, 0]
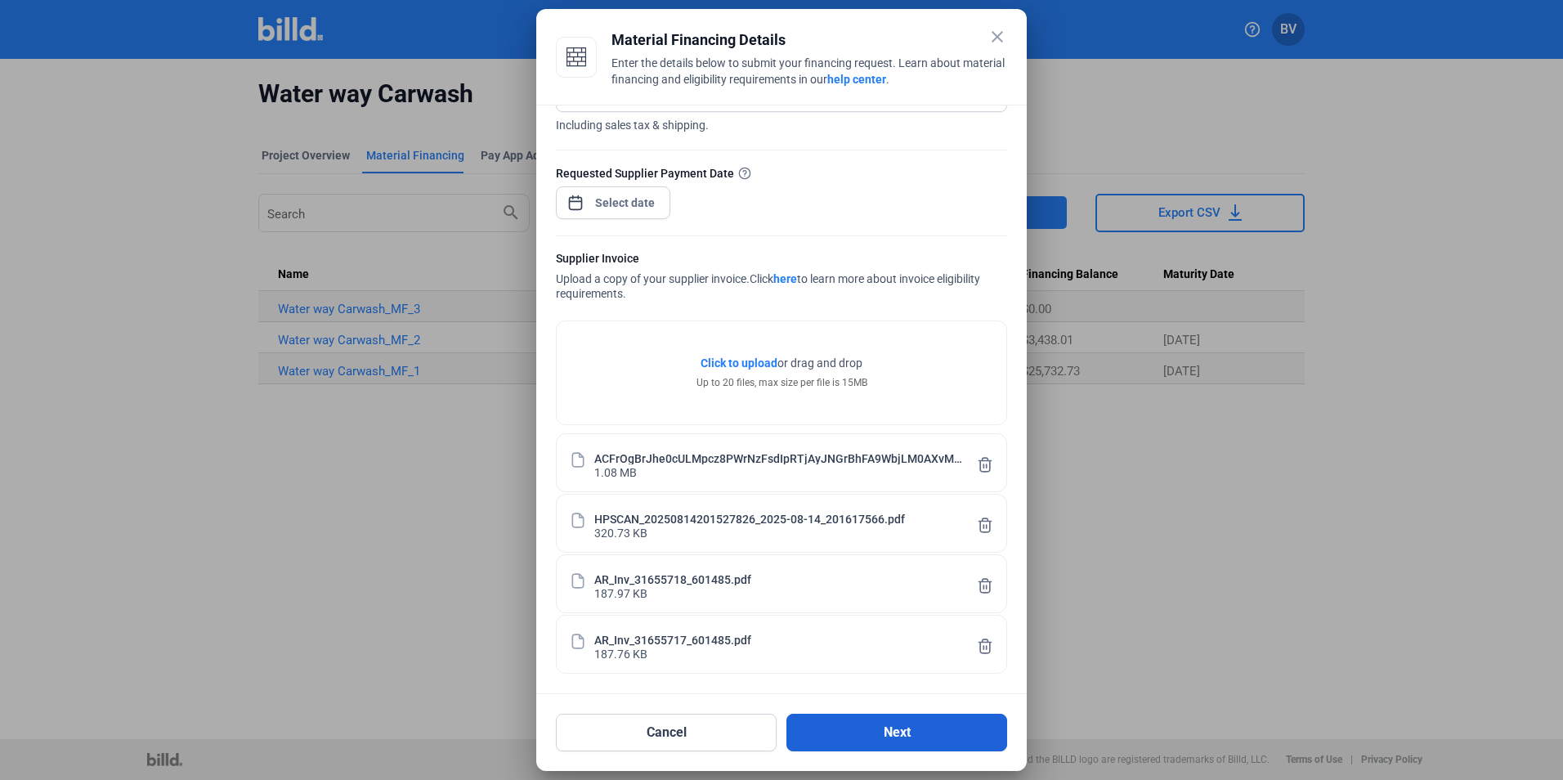
click at [872, 732] on button "Next" at bounding box center [896, 733] width 221 height 38
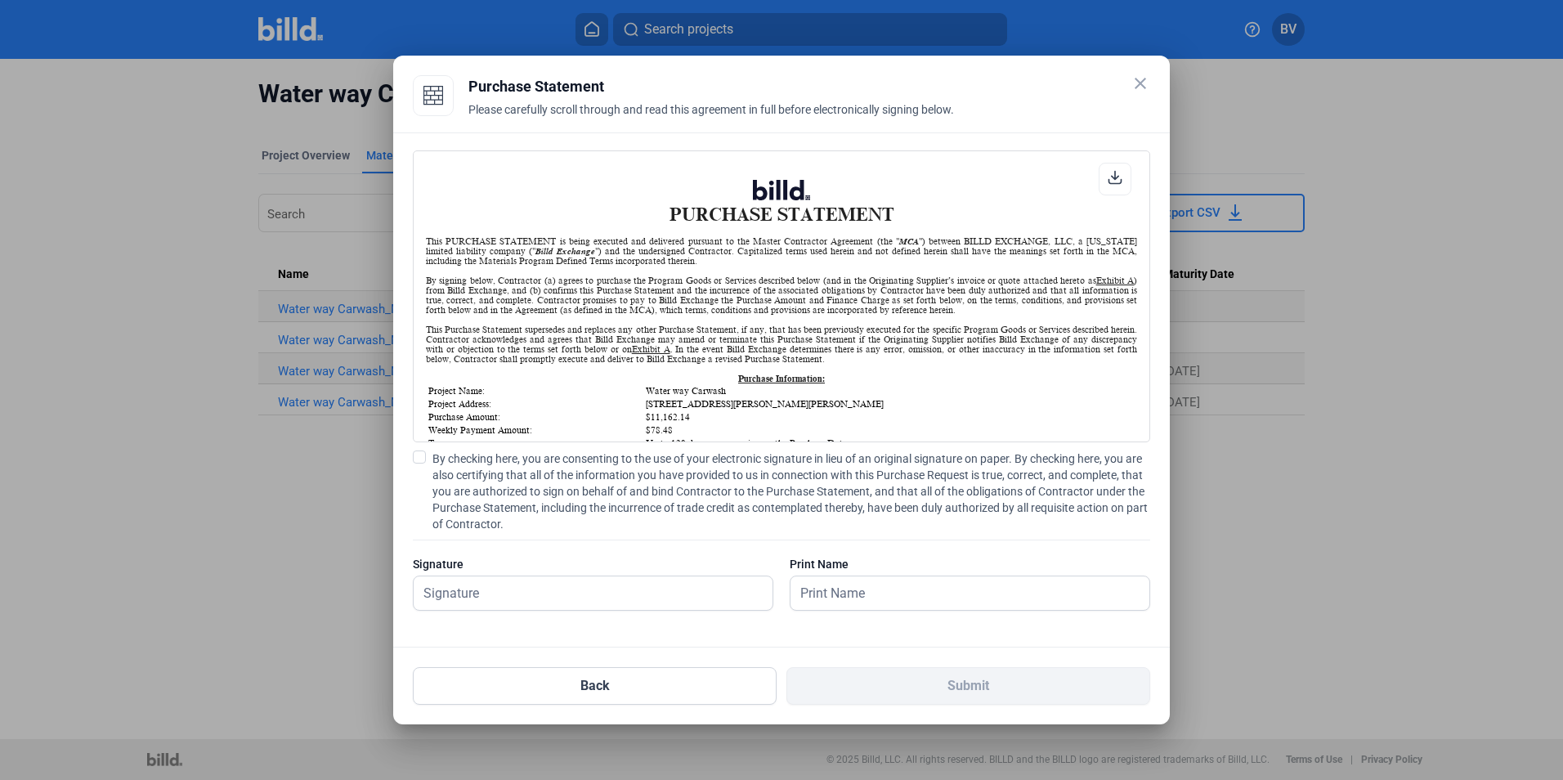
scroll to position [1, 0]
click at [415, 453] on span at bounding box center [419, 456] width 13 height 13
click at [0, 0] on input "By checking here, you are consenting to the use of your electronic signature in…" at bounding box center [0, 0] width 0 height 0
click at [539, 602] on input "text" at bounding box center [593, 593] width 359 height 34
type input "[PERSON_NAME]"
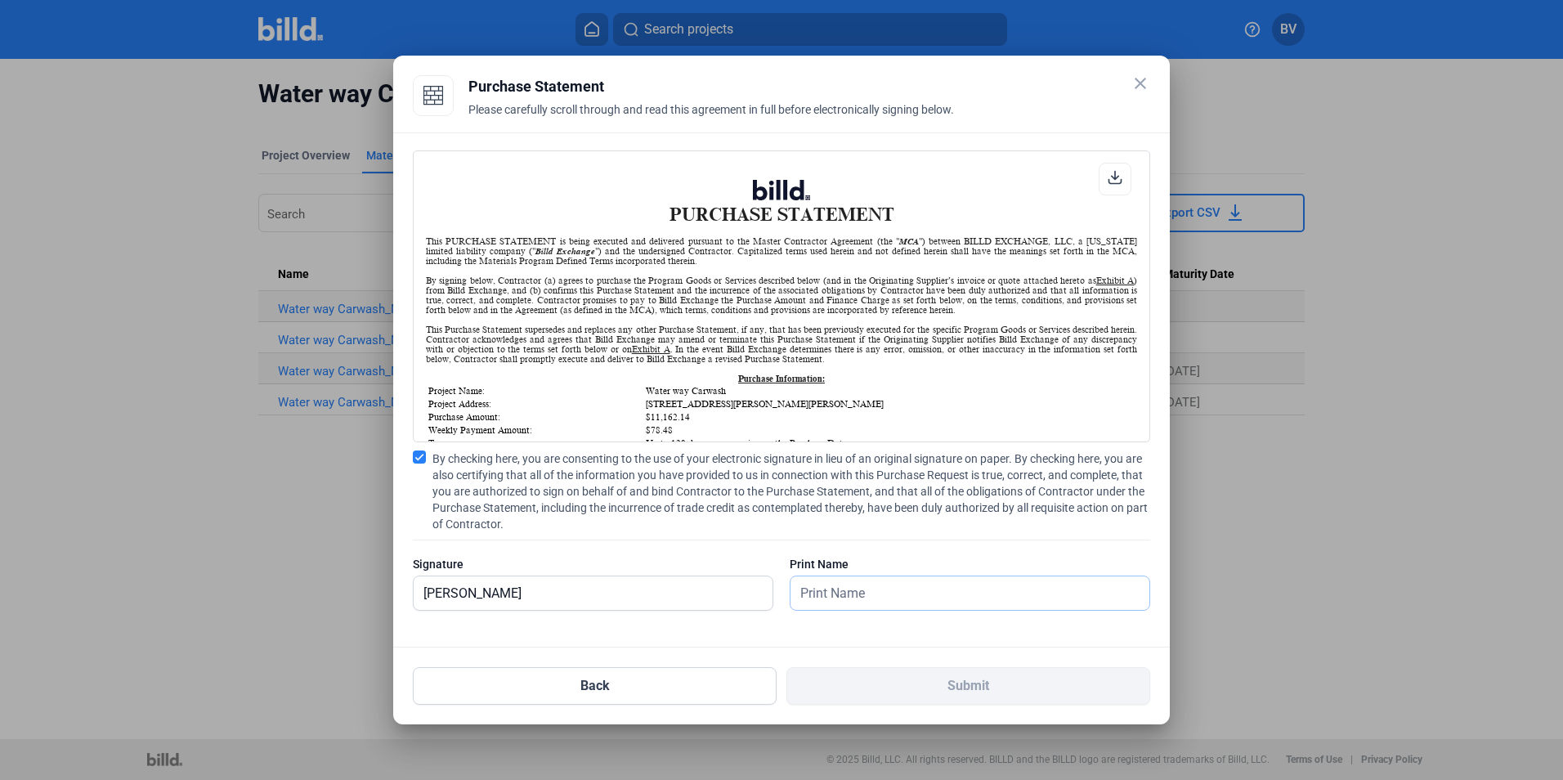
type input "[PERSON_NAME]"
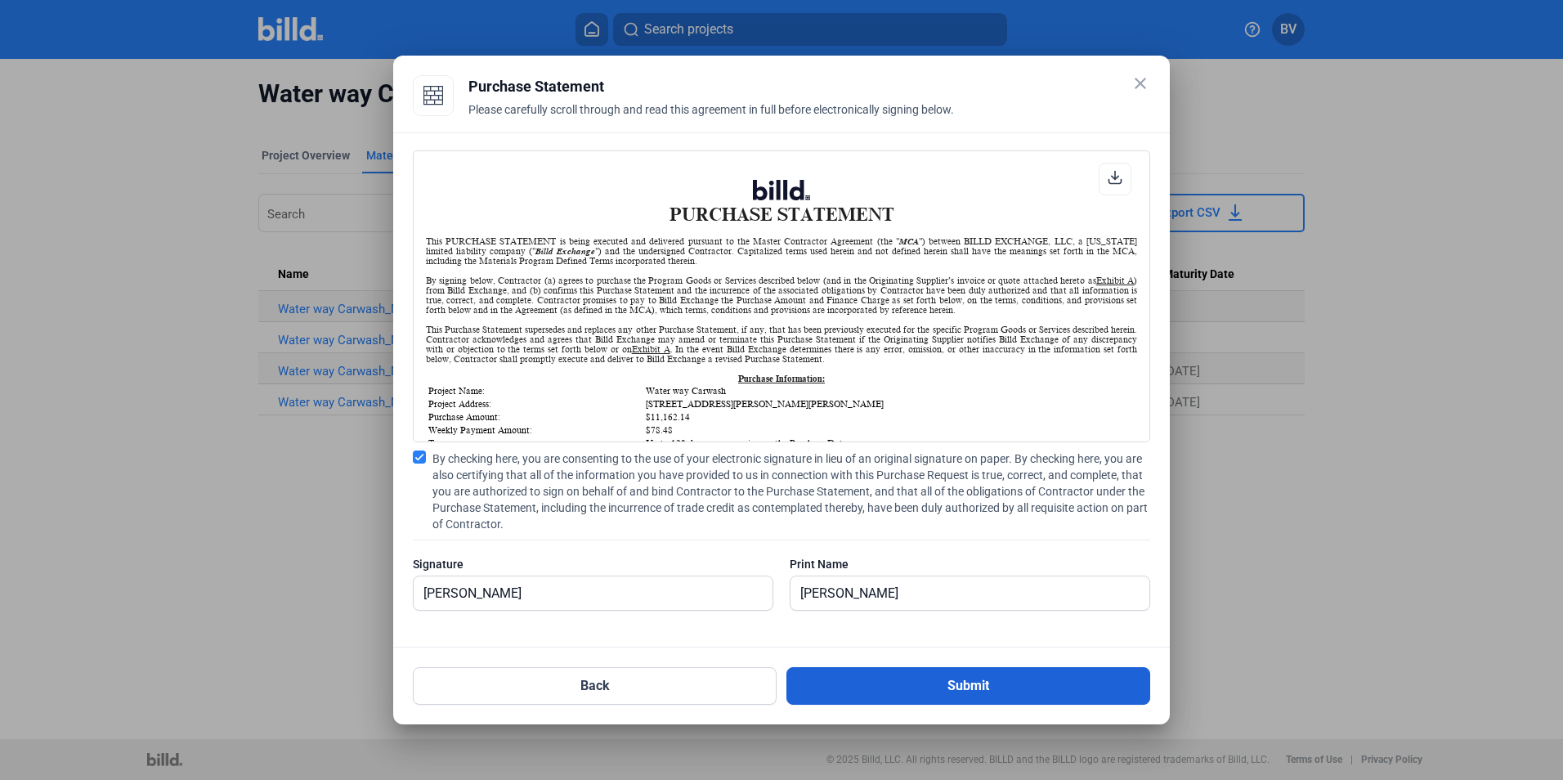
click at [897, 695] on button "Submit" at bounding box center [968, 686] width 364 height 38
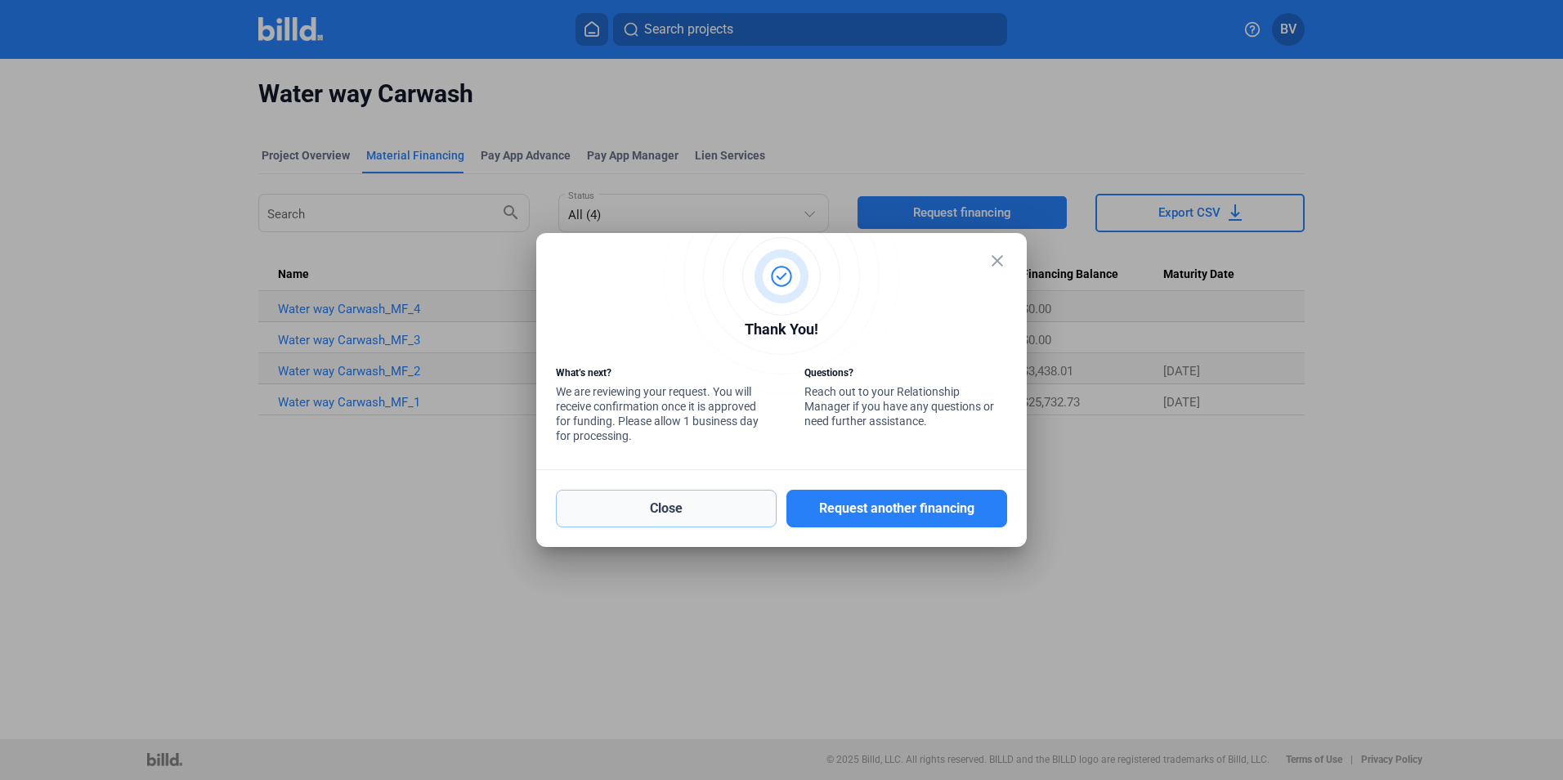
click at [670, 514] on button "Close" at bounding box center [666, 509] width 221 height 38
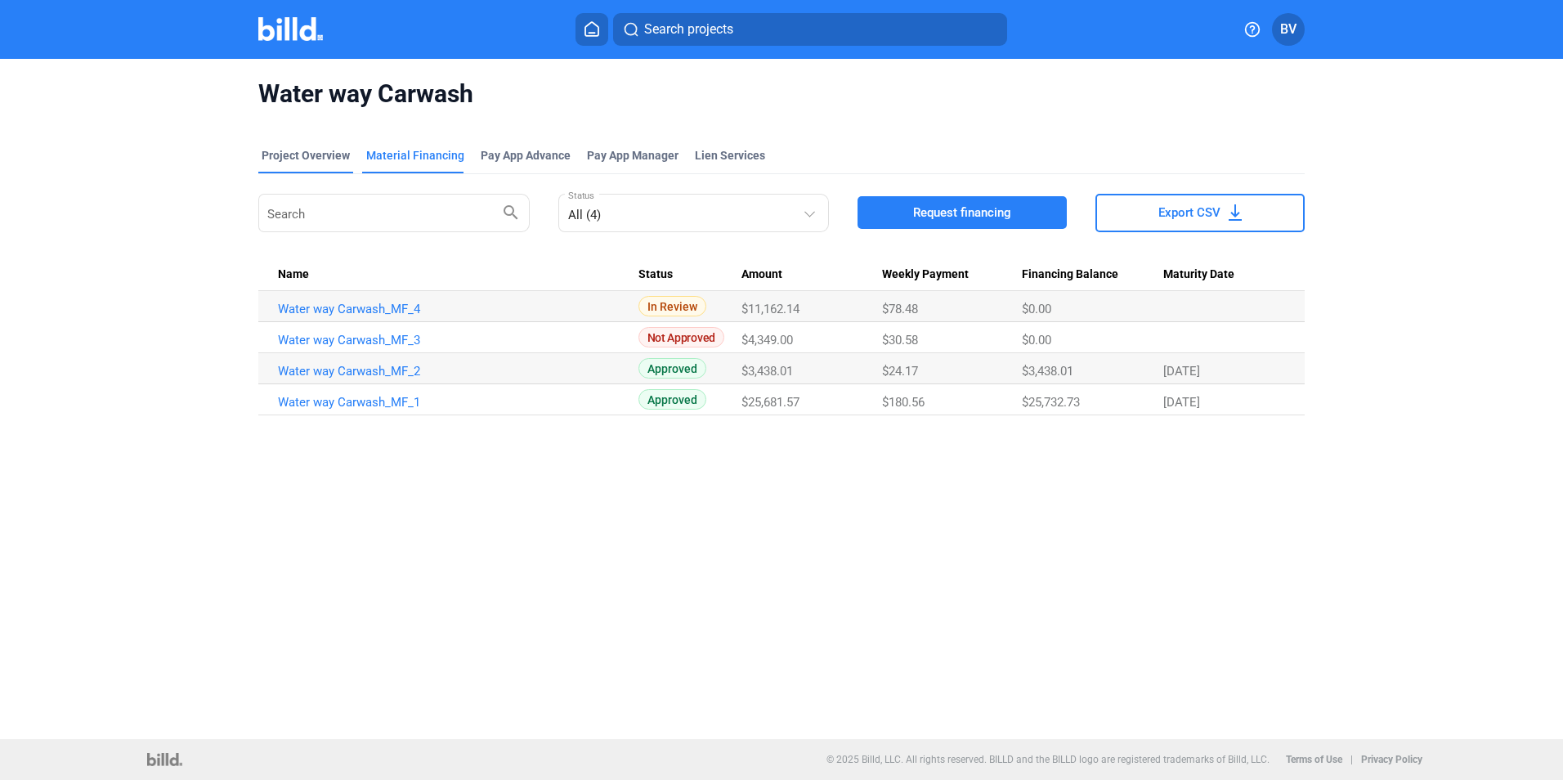
click at [342, 162] on div "Project Overview" at bounding box center [306, 155] width 88 height 16
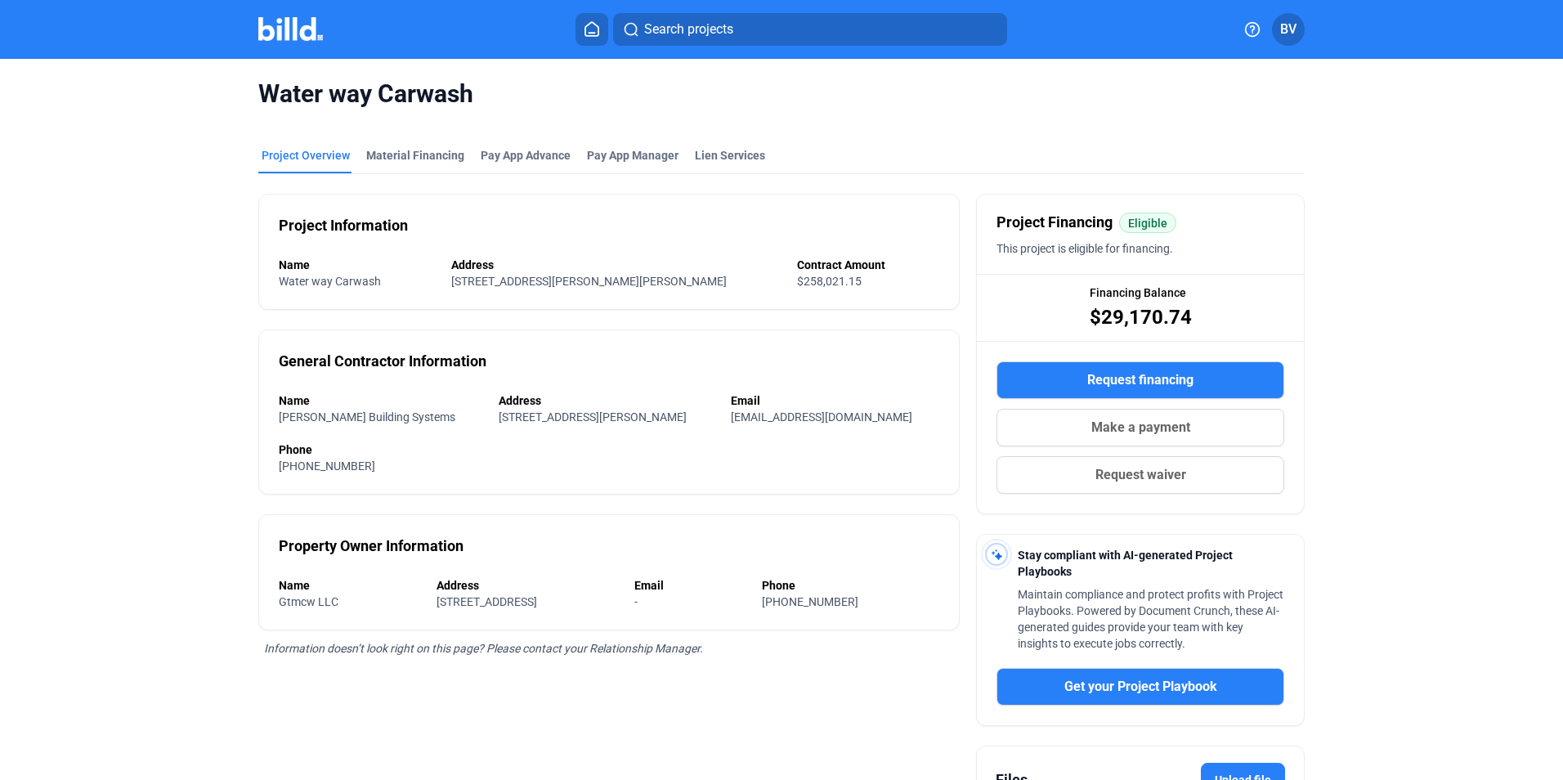
click at [582, 32] on home-icon at bounding box center [592, 29] width 20 height 16
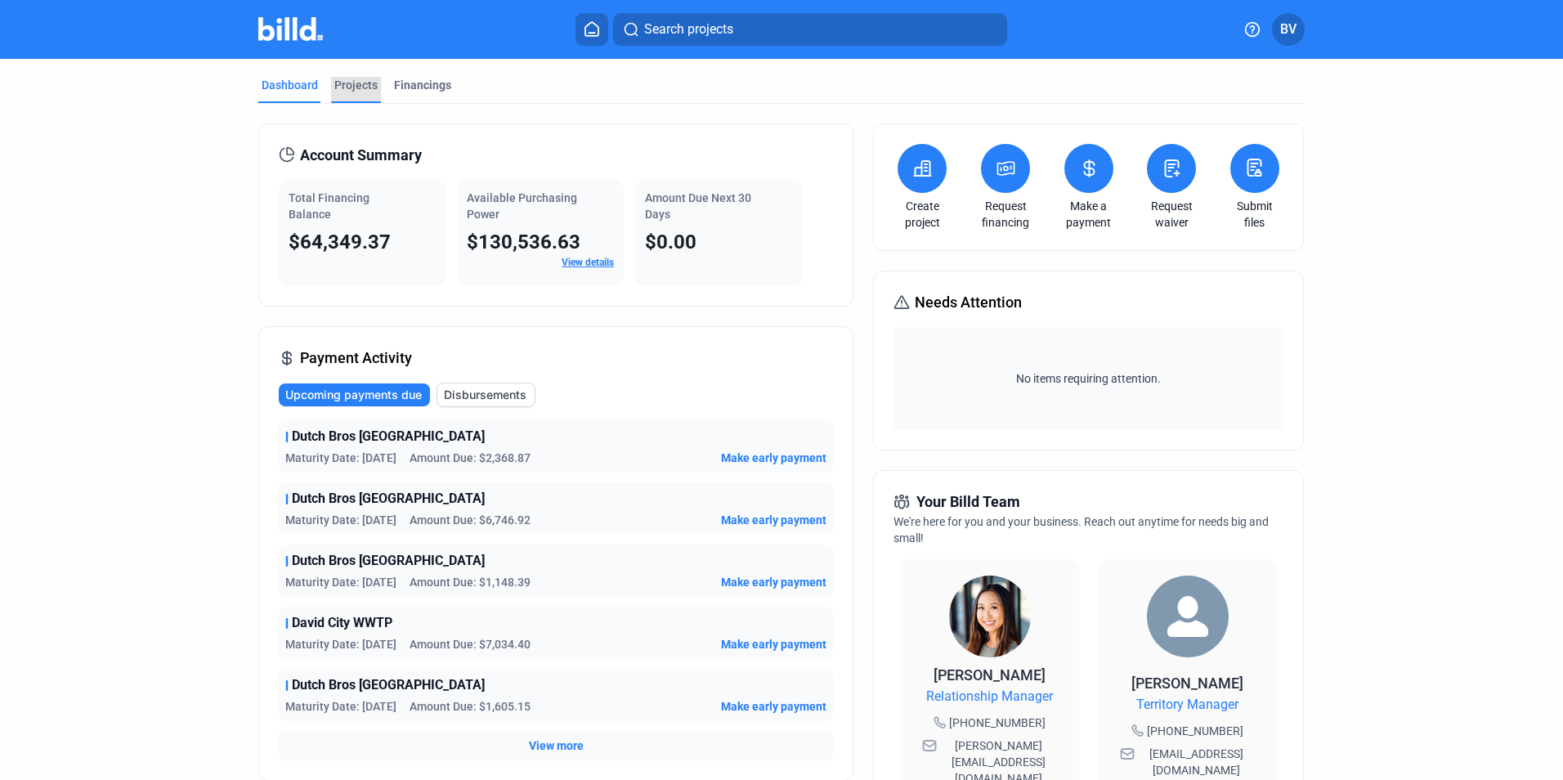
click at [334, 86] on div "Projects" at bounding box center [355, 85] width 43 height 16
